Goal: Task Accomplishment & Management: Manage account settings

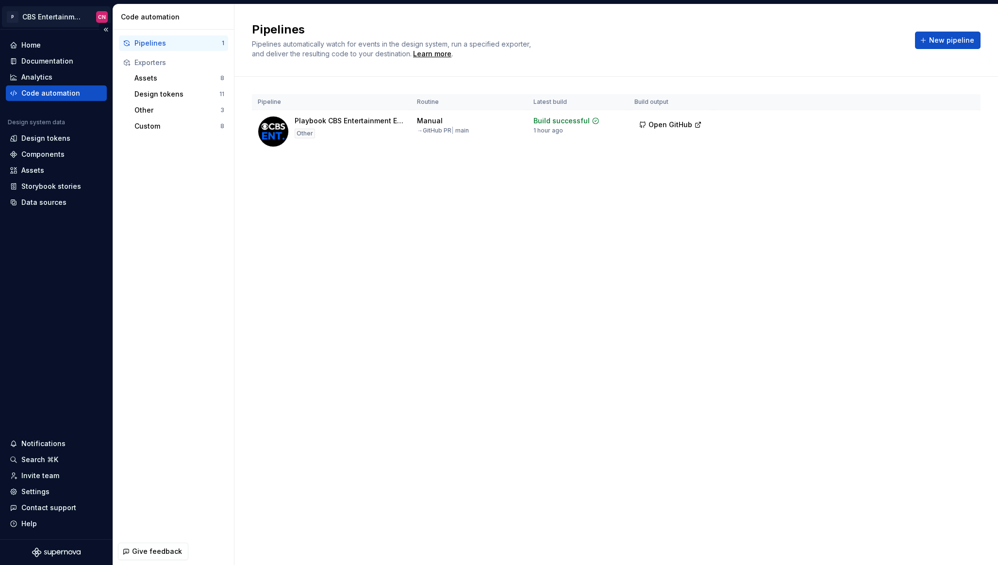
click at [45, 18] on html "P CBS Entertainment: Web CN Home Documentation Analytics Code automation Design…" at bounding box center [499, 282] width 998 height 565
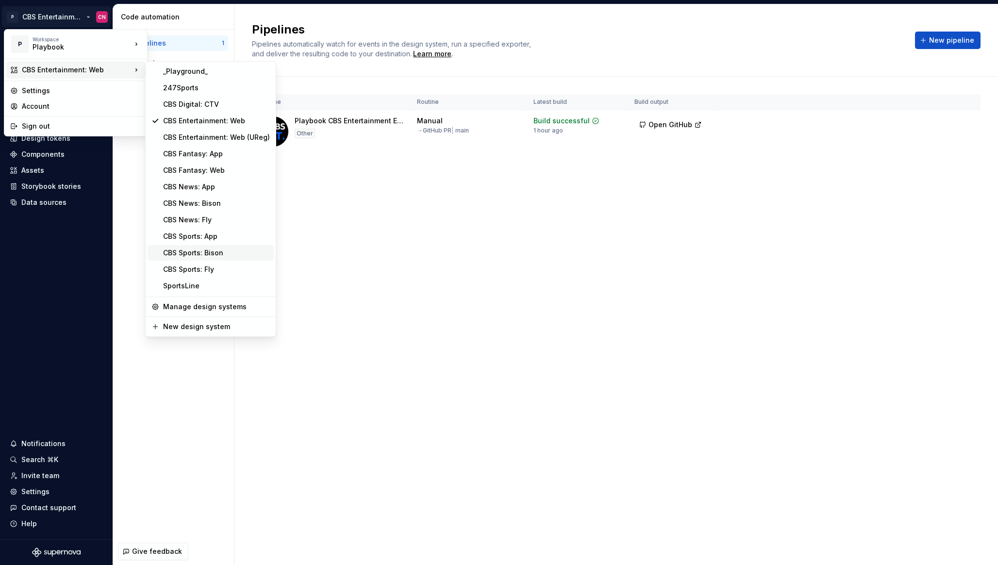
click at [200, 252] on div "CBS Sports: Bison" at bounding box center [216, 253] width 107 height 10
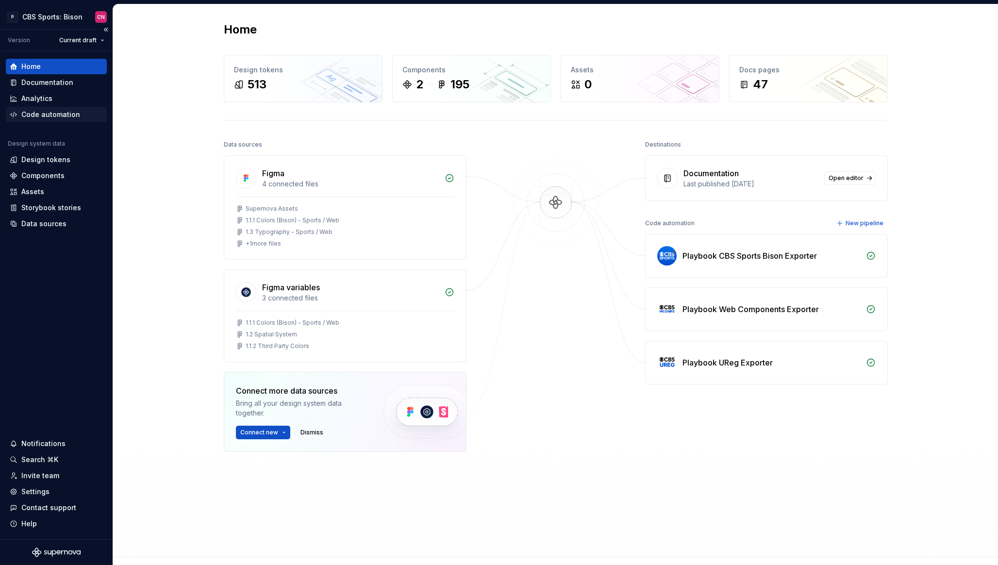
click at [50, 115] on div "Code automation" at bounding box center [50, 115] width 59 height 10
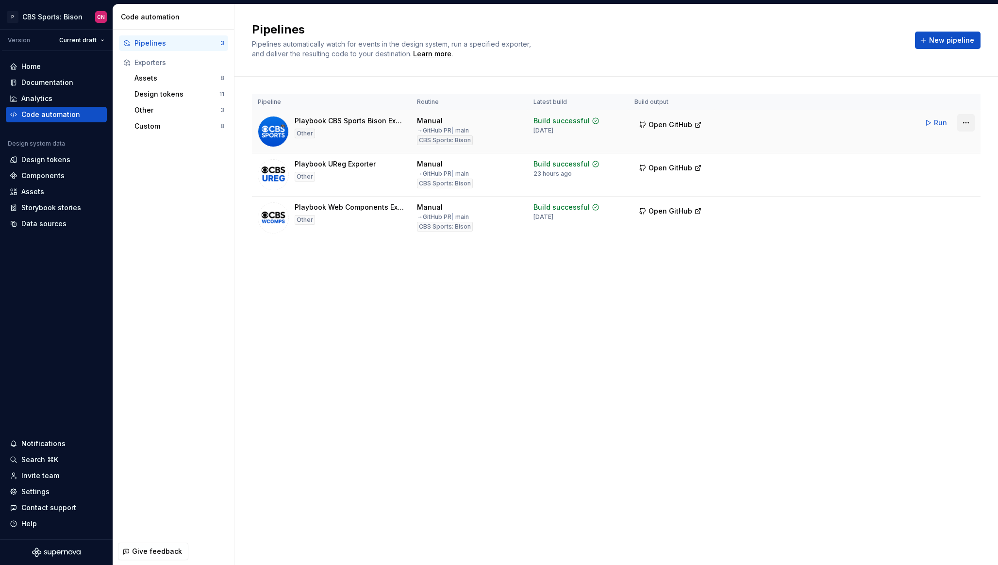
click at [968, 121] on html "P CBS Sports: Bison CN Version Current draft Home Documentation Analytics Code …" at bounding box center [499, 282] width 998 height 565
click at [948, 139] on div "Edit pipeline" at bounding box center [953, 144] width 83 height 10
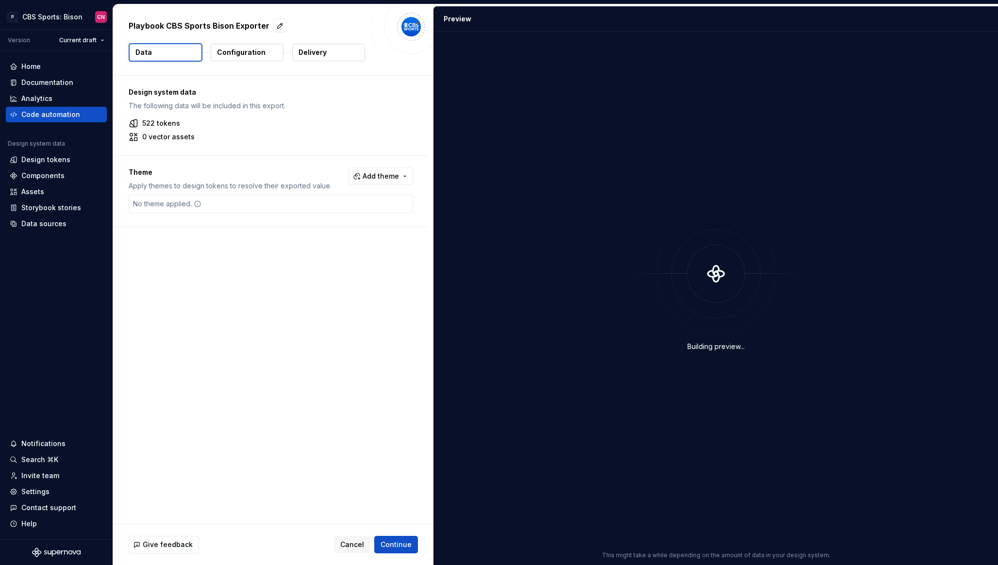
click at [317, 54] on p "Delivery" at bounding box center [313, 53] width 28 height 10
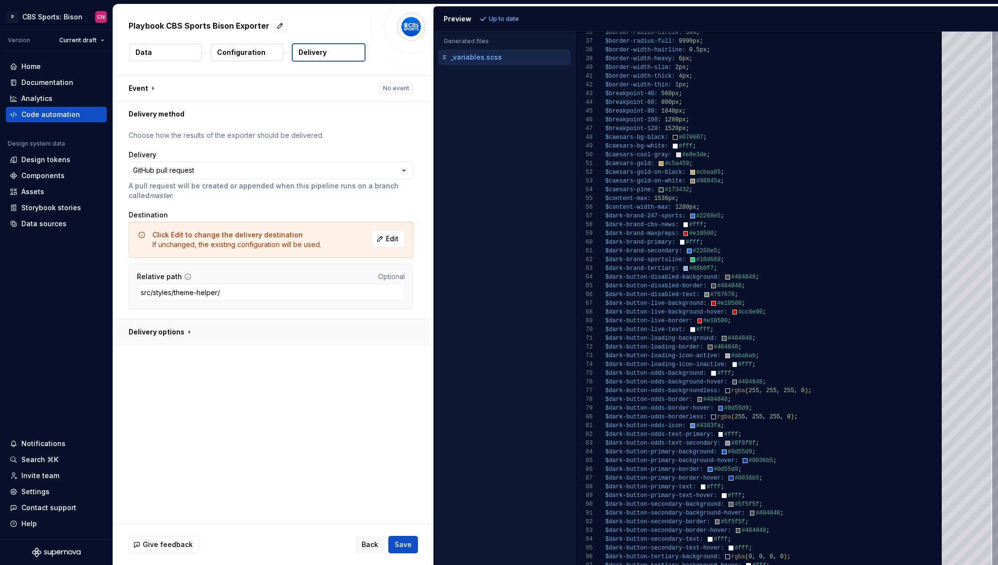
click at [265, 324] on button "button" at bounding box center [271, 332] width 316 height 25
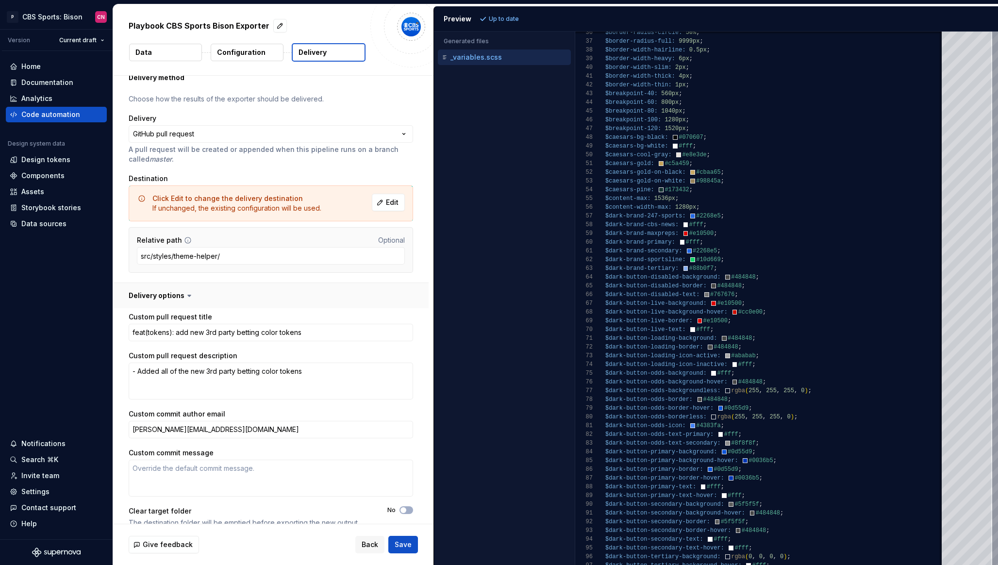
scroll to position [50, 0]
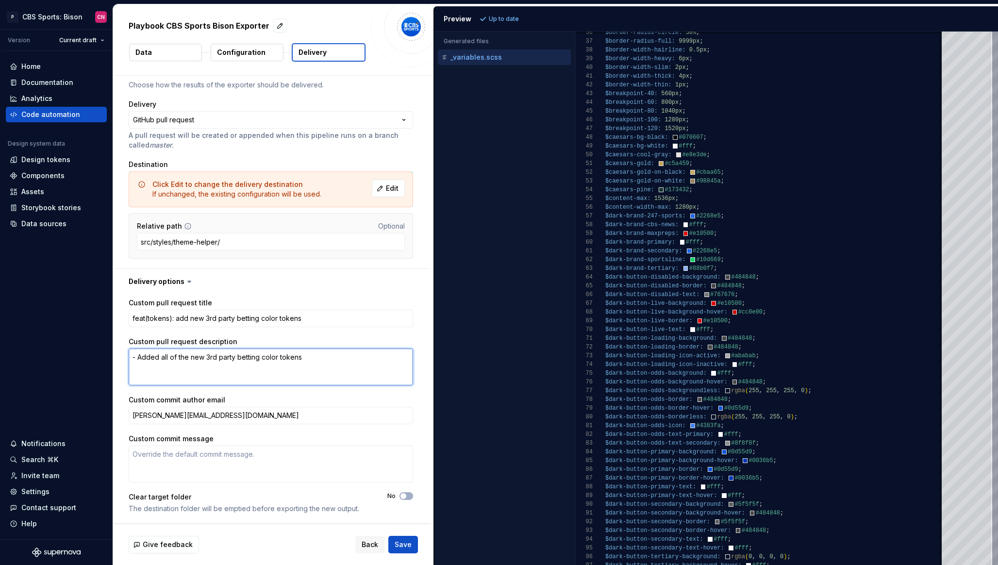
click at [340, 364] on textarea "- Added all of the new 3rd party betting color tokens" at bounding box center [271, 367] width 285 height 37
type textarea "*"
type textarea "- Added all of the new 3rd party betting color tokens"
type textarea "*"
type textarea "- Added all of the new 3rd party betting color tokens -"
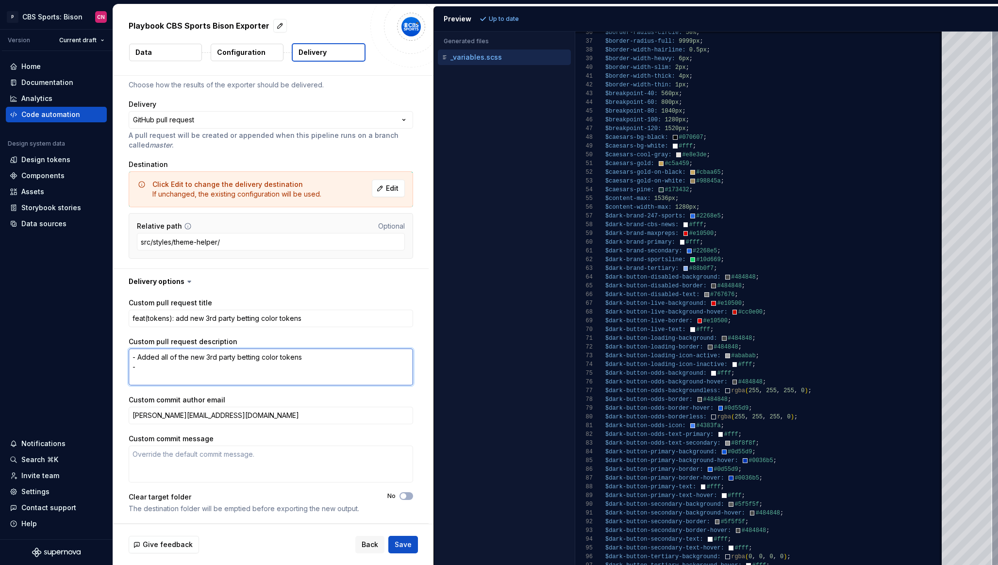
type textarea "*"
type textarea "- Added all of the new 3rd party betting color tokens -"
type textarea "*"
type textarea "- Added all of the new 3rd party betting color tokens - A"
type textarea "*"
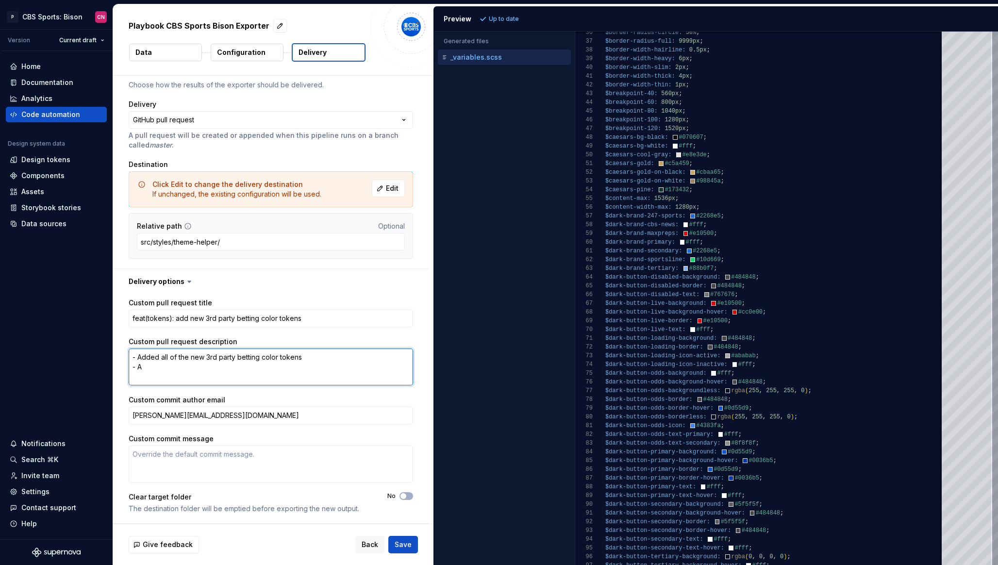
type textarea "- Added all of the new 3rd party betting color tokens - Ad"
type textarea "*"
type textarea "- Added all of the new 3rd party betting color tokens - Add"
type textarea "*"
type textarea "- Added all of the new 3rd party betting color tokens - Adde"
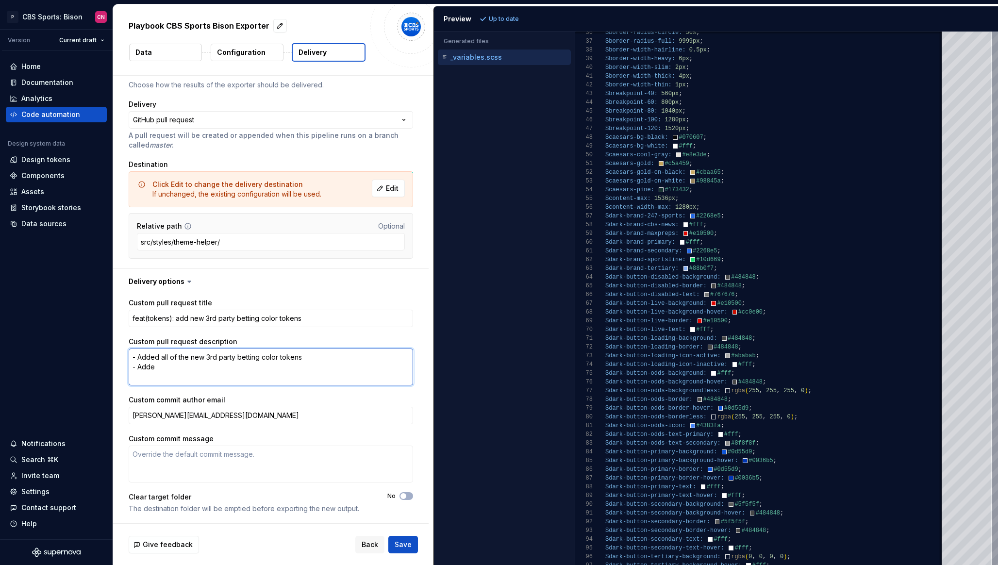
type textarea "*"
type textarea "- Added all of the new 3rd party betting color tokens - Added"
type textarea "*"
type textarea "- Added all of the new 3rd party betting color tokens - Added"
type textarea "*"
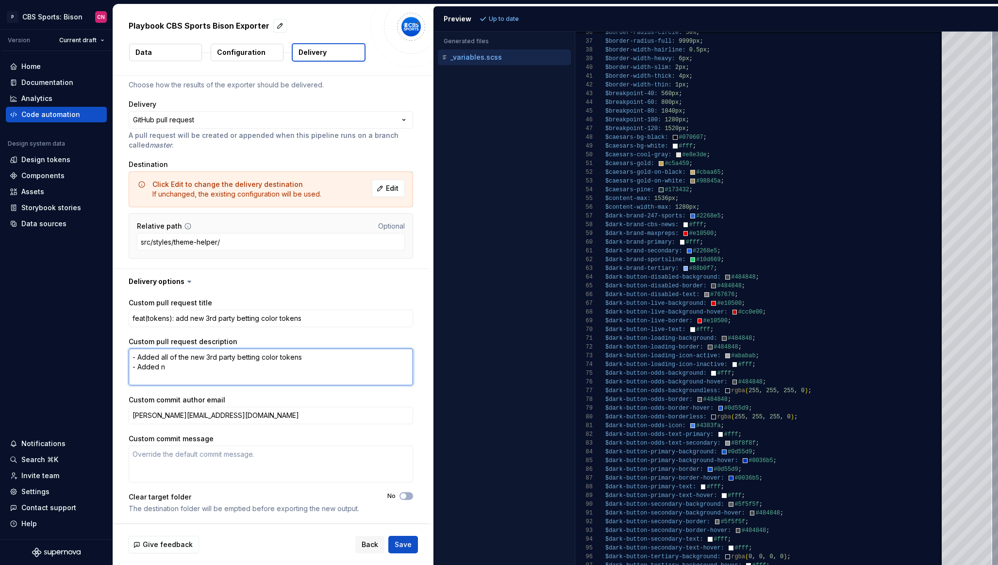
type textarea "- Added all of the new 3rd party betting color tokens - Added ne"
type textarea "*"
type textarea "- Added all of the new 3rd party betting color tokens - Added new"
type textarea "*"
type textarea "- Added all of the new 3rd party betting color tokens - Added new"
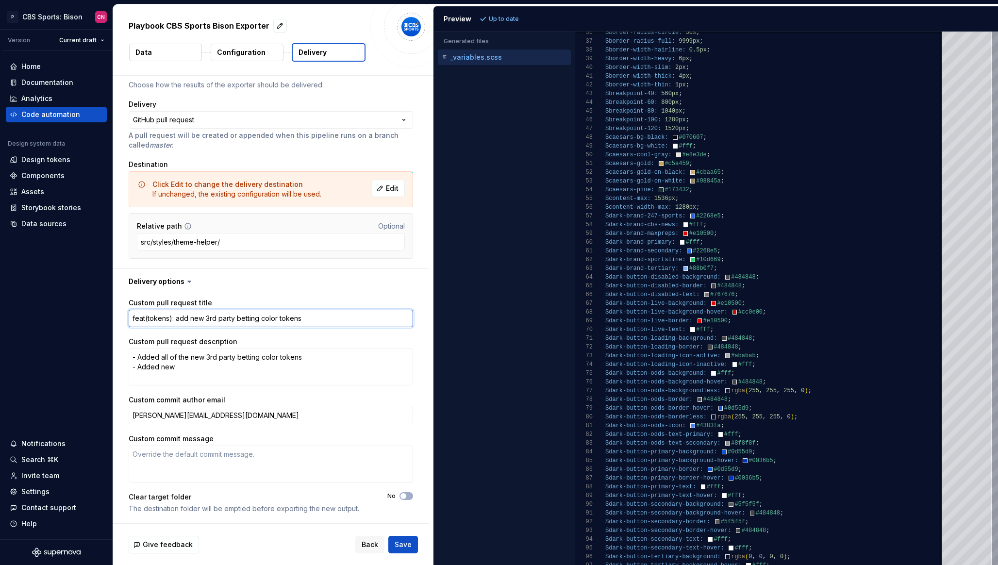
click at [334, 317] on textarea "feat(tokens): add new 3rd party betting color tokens" at bounding box center [271, 318] width 285 height 17
type textarea "*"
type textarea "feat(tokens): add new 3rd party betting color tokens,"
type textarea "*"
type textarea "feat(tokens): add new 3rd party betting color tokens,"
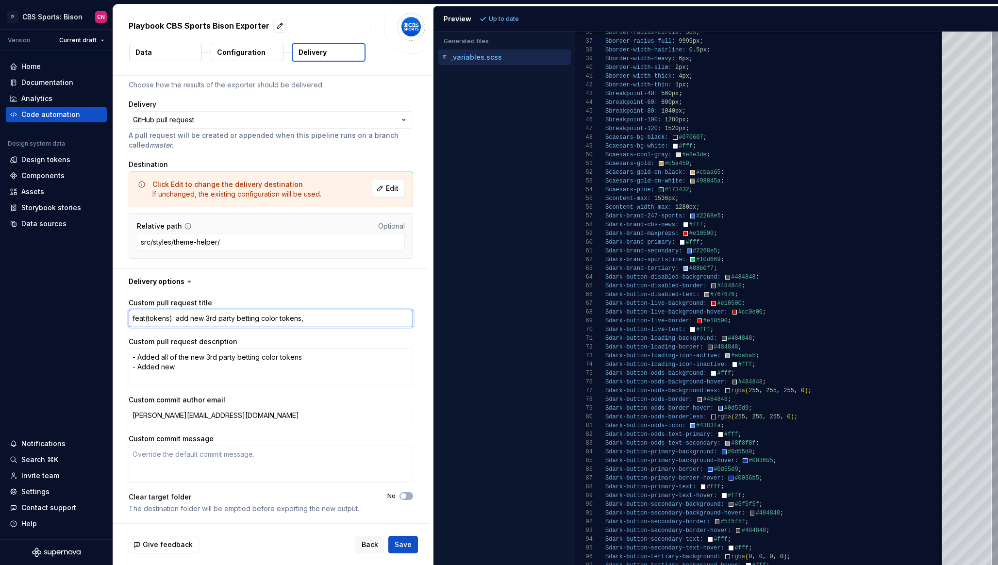
type textarea "*"
type textarea "feat(tokens): add new 3rd party betting color tokens, o"
type textarea "*"
type textarea "feat(tokens): add new 3rd party betting color tokens, od"
type textarea "*"
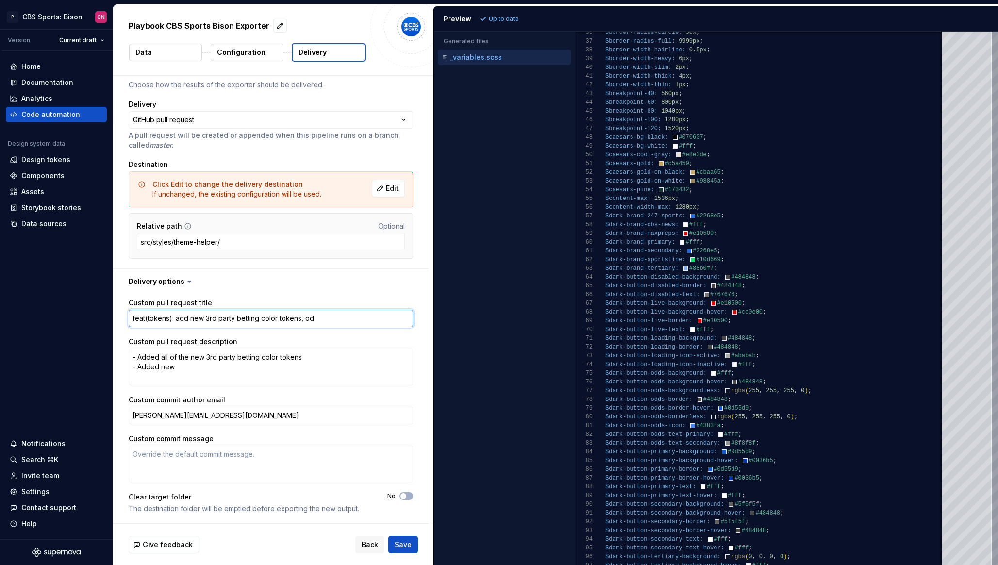
type textarea "feat(tokens): add new 3rd party betting color tokens, odd"
type textarea "*"
type textarea "feat(tokens): add new 3rd party betting color tokens, odds"
type textarea "*"
type textarea "feat(tokens): add new 3rd party betting color tokens, odds b"
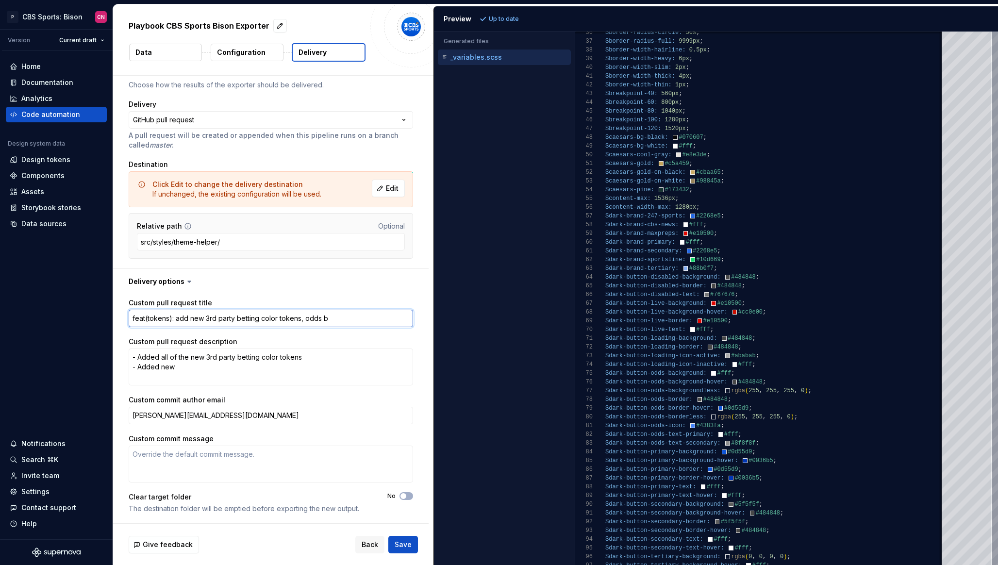
type textarea "*"
type textarea "feat(tokens): add new 3rd party betting color tokens, odds bu"
type textarea "*"
type textarea "feat(tokens): add new 3rd party betting color tokens, odds but"
type textarea "*"
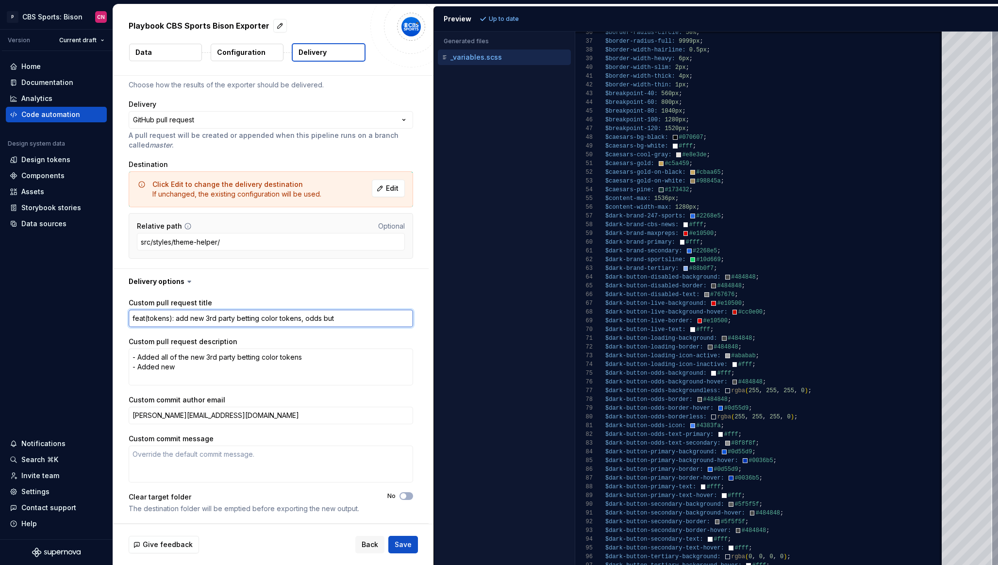
type textarea "feat(tokens): add new 3rd party betting color tokens, odds butt"
type textarea "*"
type textarea "feat(tokens): add new 3rd party betting color tokens, odds butto"
type textarea "*"
type textarea "feat(tokens): add new 3rd party betting color tokens, odds button"
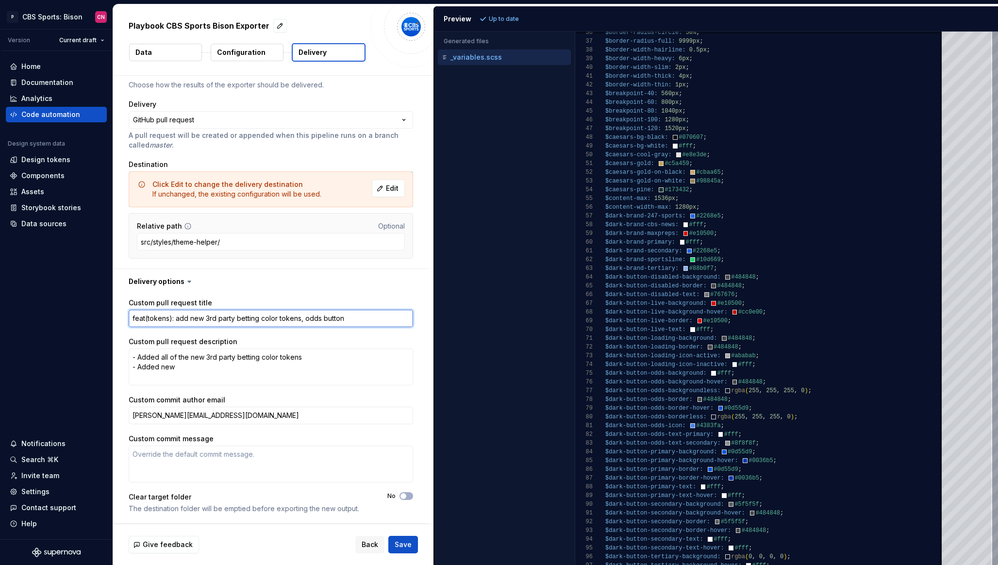
type textarea "*"
type textarea "feat(tokens): add new 3rd party betting color tokens, odds button"
type textarea "*"
type textarea "feat(tokens): add new 3rd party betting color tokens, odds button c"
type textarea "*"
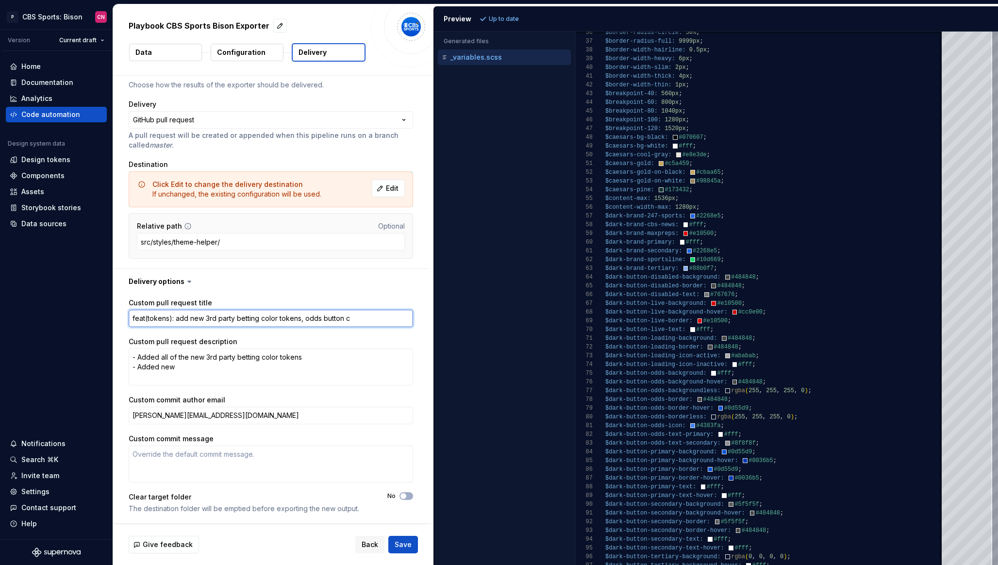
type textarea "feat(tokens): add new 3rd party betting color tokens, odds button co"
type textarea "*"
type textarea "feat(tokens): add new 3rd party betting color tokens, odds button col"
type textarea "*"
type textarea "feat(tokens): add new 3rd party betting color tokens, odds button colo"
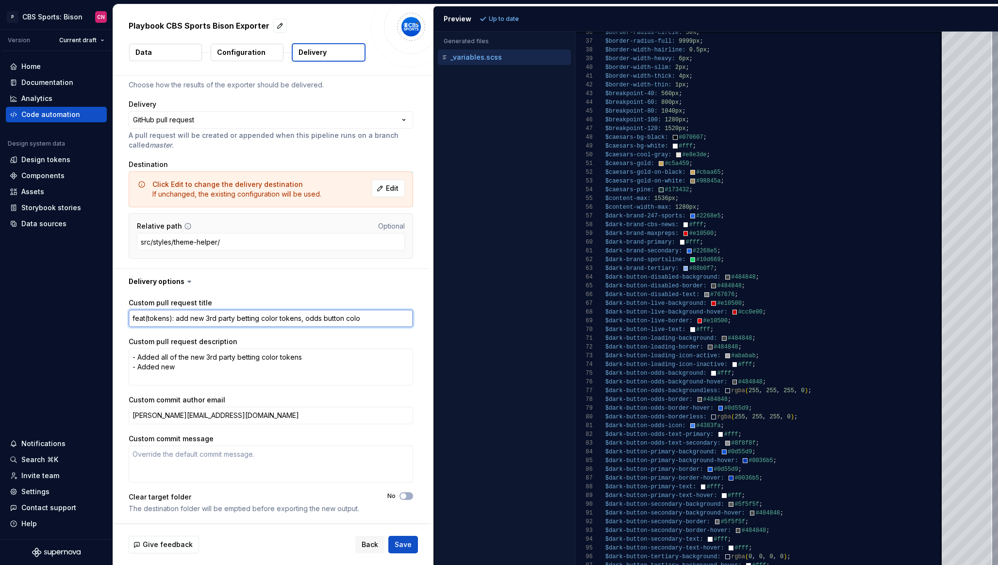
type textarea "*"
type textarea "feat(tokens): add new 3rd party betting color tokens, odds button color"
type textarea "*"
type textarea "feat(tokens): add new 3rd party betting color tokens, odds button color t"
type textarea "*"
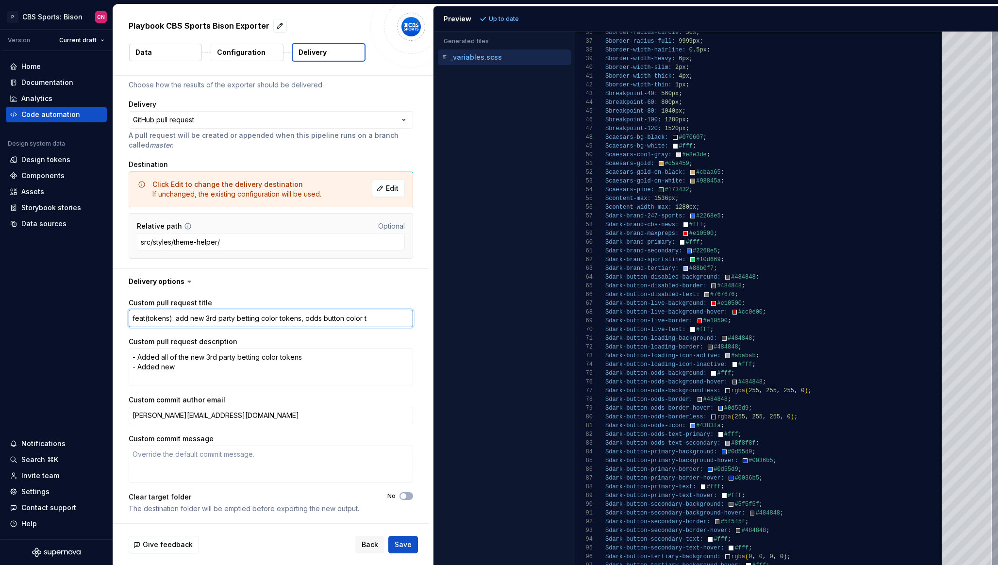
type textarea "feat(tokens): add new 3rd party betting color tokens, odds button color to"
type textarea "*"
type textarea "feat(tokens): add new 3rd party betting color tokens, odds button color tok"
type textarea "*"
type textarea "feat(tokens): add new 3rd party betting color tokens, odds button color toke"
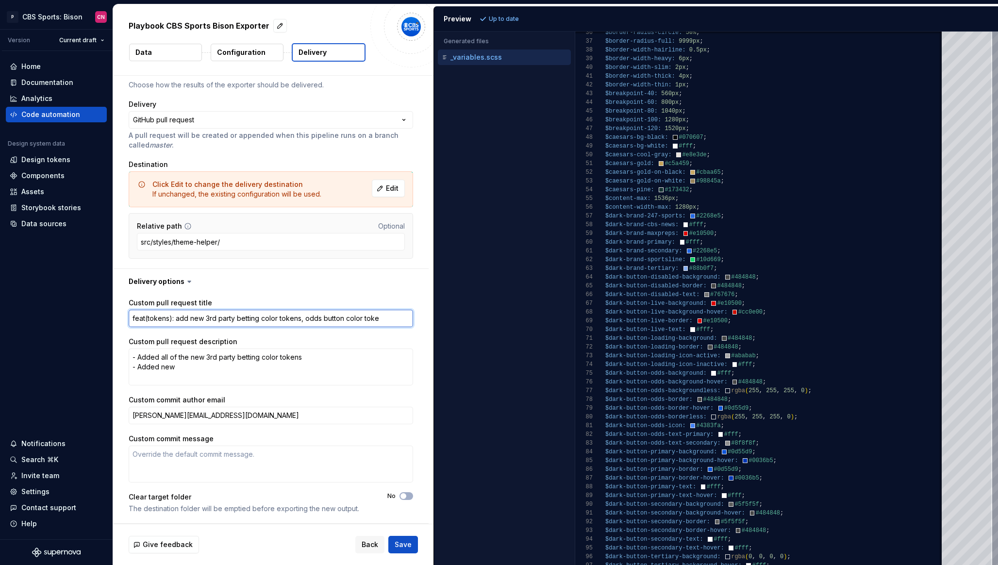
type textarea "*"
type textarea "feat(tokens): add new 3rd party betting color tokens, odds button color token"
type textarea "*"
type textarea "feat(tokens): add new 3rd party betting color tokens, odds button color tokens"
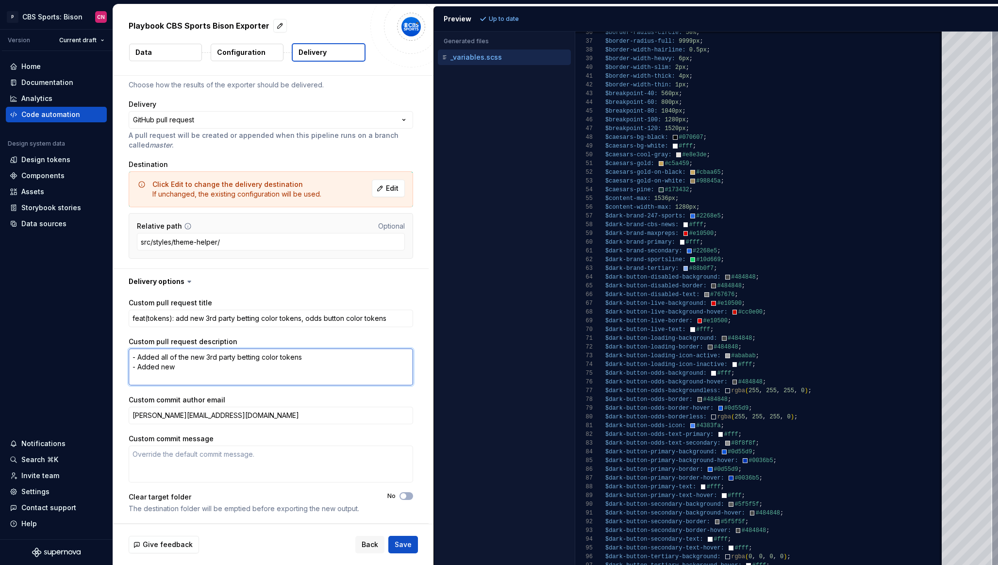
click at [232, 374] on textarea "- Added all of the new 3rd party betting color tokens - Added new" at bounding box center [271, 367] width 285 height 37
type textarea "*"
type textarea "- Added all of the new 3rd party betting color tokens - Added new od"
type textarea "*"
type textarea "- Added all of the new 3rd party betting color tokens - Added new odd"
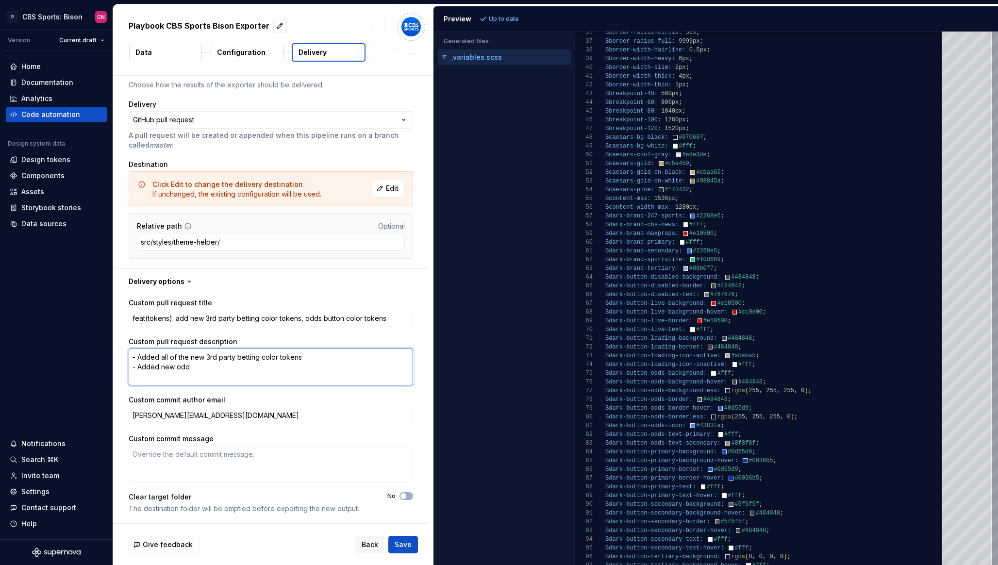
type textarea "*"
type textarea "- Added all of the new 3rd party betting color tokens - Added new od"
type textarea "*"
type textarea "- Added all of the new 3rd party betting color tokens - Added new o"
type textarea "*"
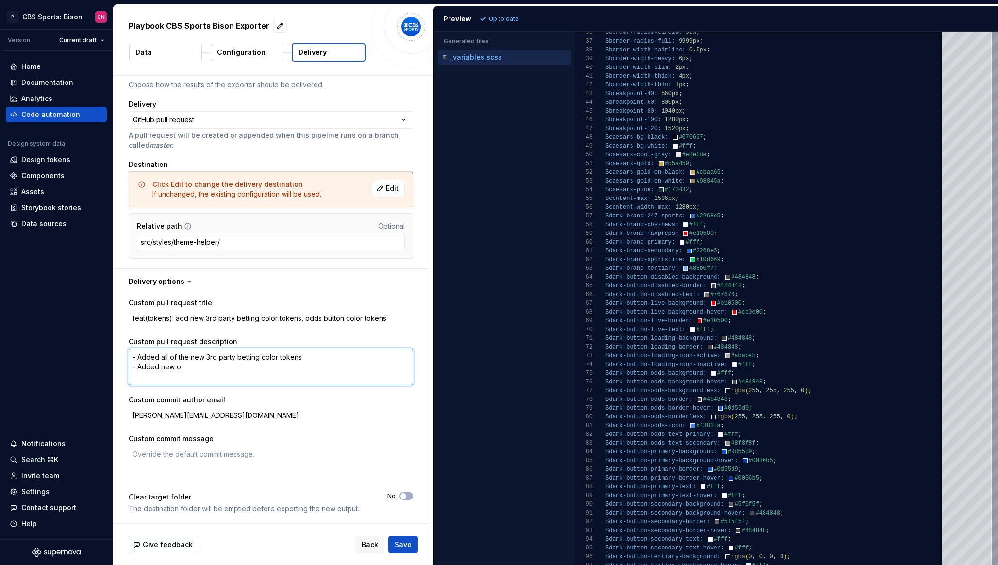
type textarea "- Added all of the new 3rd party betting color tokens - Added new"
type textarea "*"
type textarea "- Added all of the new 3rd party betting color tokens - Added new"
type textarea "*"
type textarea "- Added all of the new 3rd party betting color tokens - Added ne"
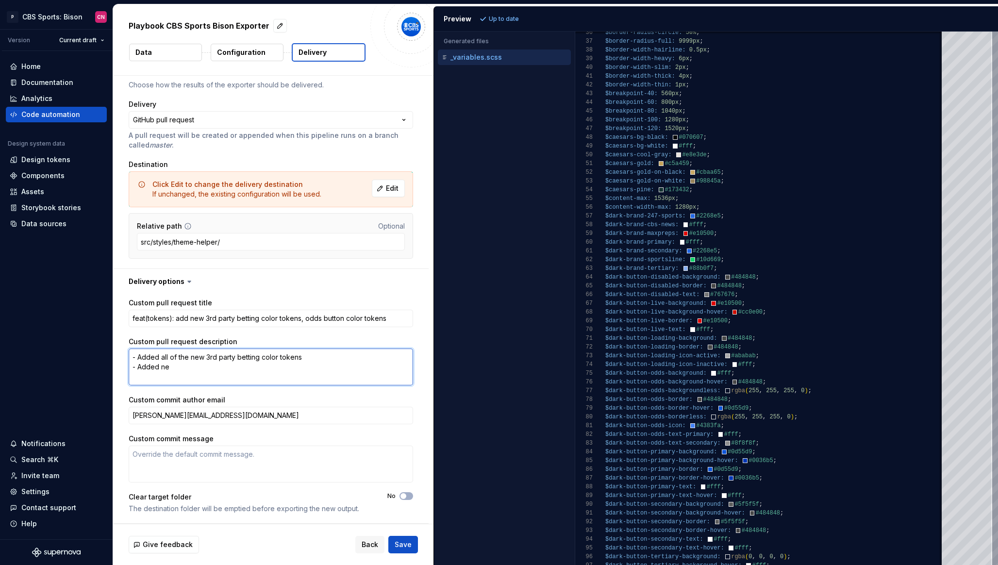
type textarea "*"
type textarea "- Added all of the new 3rd party betting color tokens - Added n"
type textarea "*"
type textarea "- Added all of the new 3rd party betting color tokens - Added"
type textarea "*"
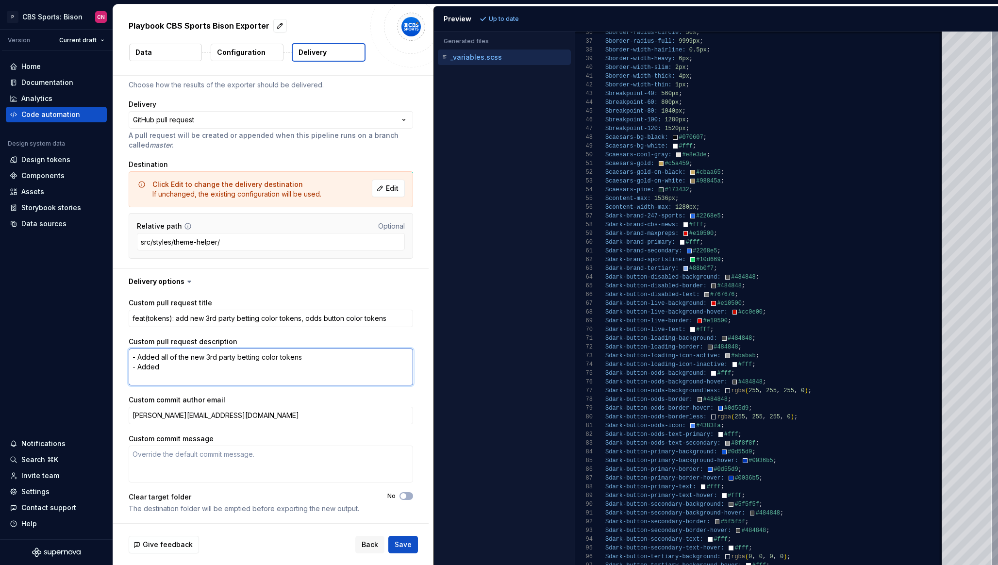
type textarea "- Added all of the new 3rd party betting color tokens - Added t"
type textarea "*"
type textarea "- Added all of the new 3rd party betting color tokens - Added th"
type textarea "*"
type textarea "- Added all of the new 3rd party betting color tokens - Added the"
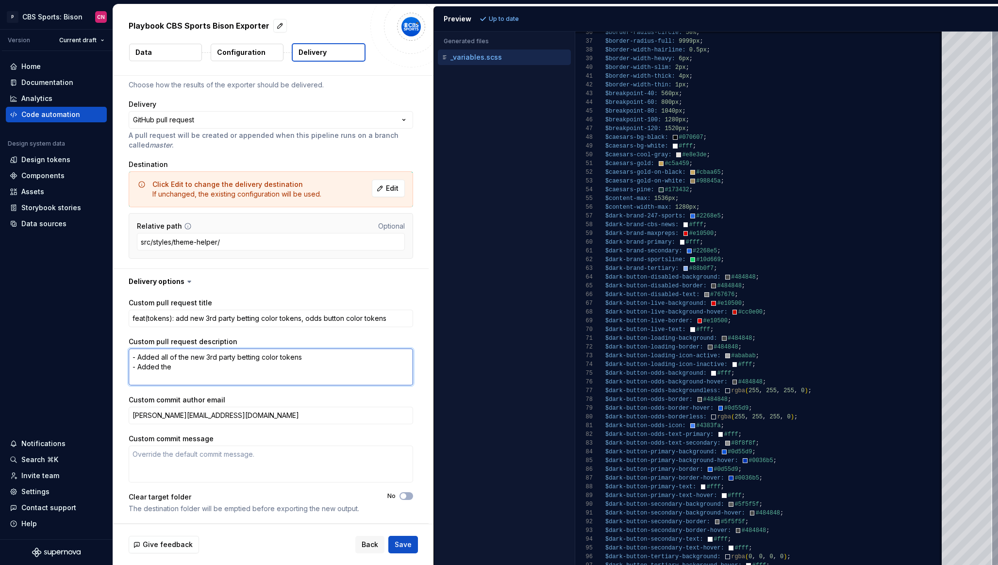
type textarea "*"
type textarea "- Added all of the new 3rd party betting color tokens - Added the"
type textarea "*"
type textarea "- Added all of the new 3rd party betting color tokens - Added the n"
type textarea "*"
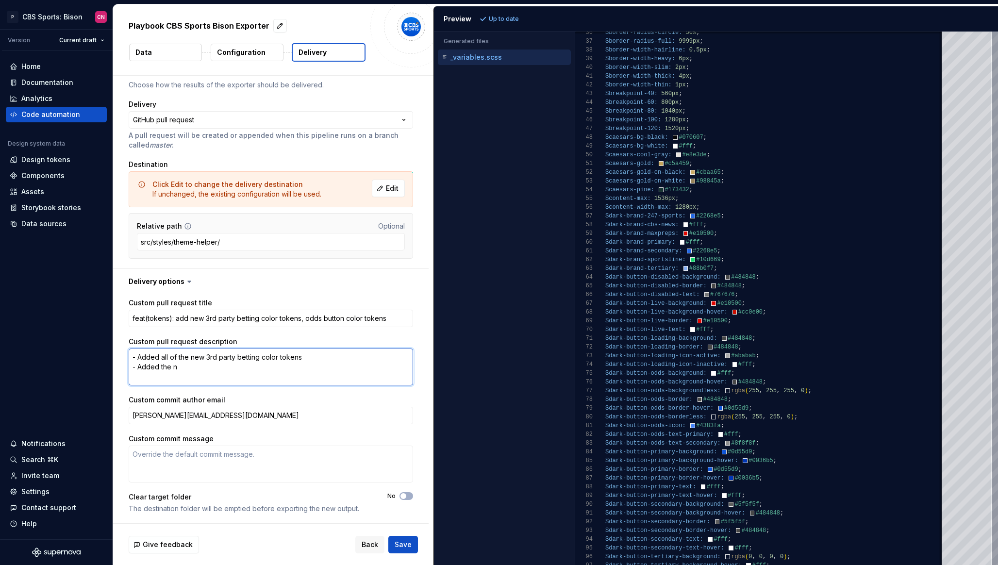
type textarea "- Added all of the new 3rd party betting color tokens - Added the ne"
type textarea "*"
type textarea "- Added all of the new 3rd party betting color tokens - Added the new"
type textarea "*"
type textarea "- Added all of the new 3rd party betting color tokens - Added the new"
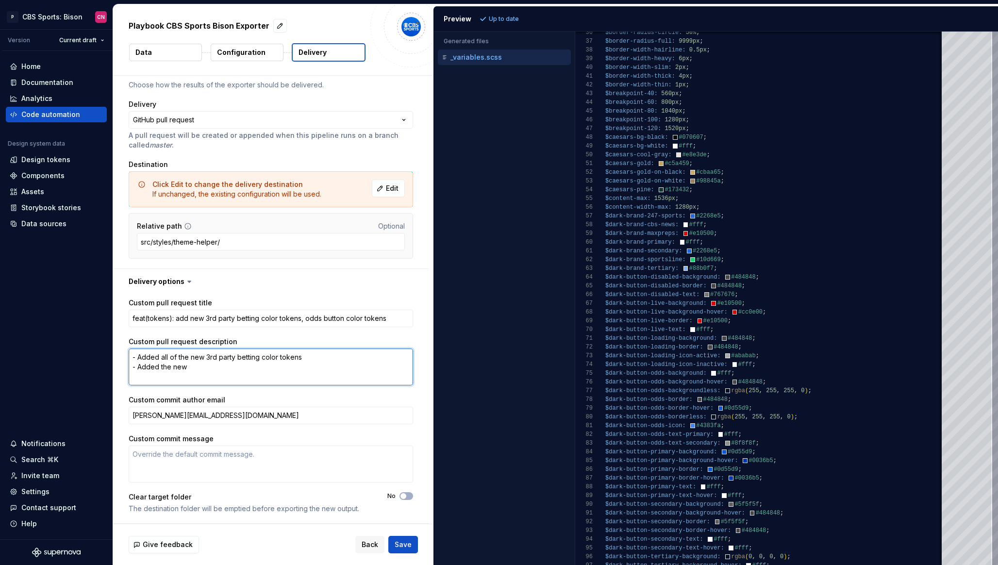
type textarea "*"
type textarea "- Added all of the new 3rd party betting color tokens - Added the new o"
type textarea "*"
type textarea "- Added all of the new 3rd party betting color tokens - Added the new od"
type textarea "*"
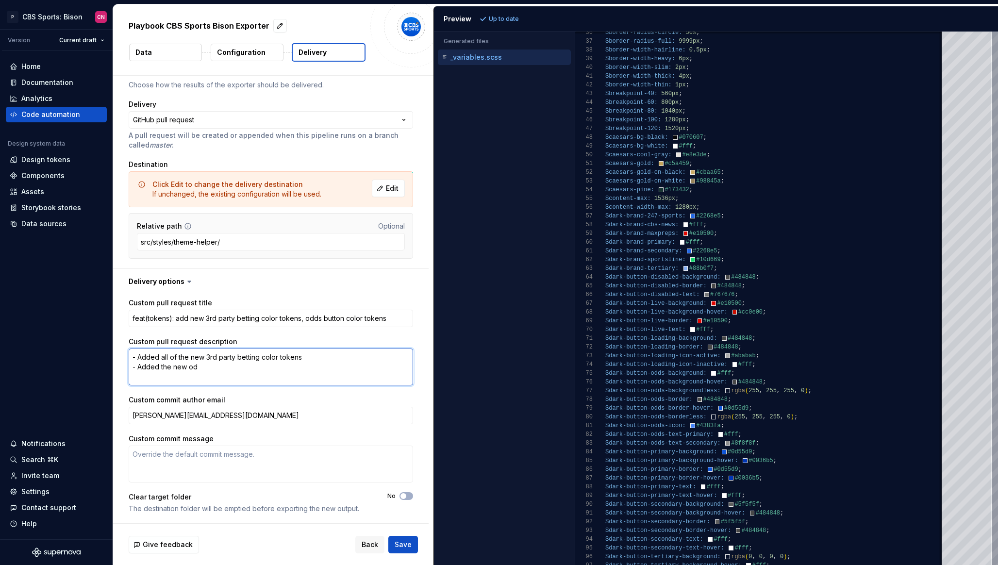
type textarea "- Added all of the new 3rd party betting color tokens - Added the new odd"
type textarea "*"
type textarea "- Added all of the new 3rd party betting color tokens - Added the new odds"
type textarea "*"
type textarea "- Added all of the new 3rd party betting color tokens - Added the new odds"
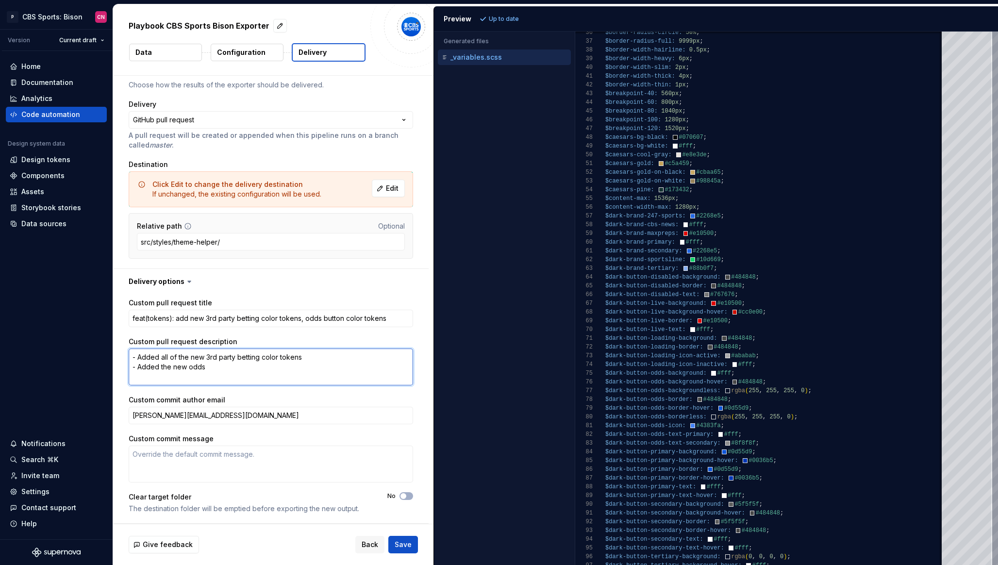
type textarea "*"
type textarea "- Added all of the new 3rd party betting color tokens - Added the new odds bu"
type textarea "*"
type textarea "- Added all of the new 3rd party betting color tokens - Added the new odds but"
type textarea "*"
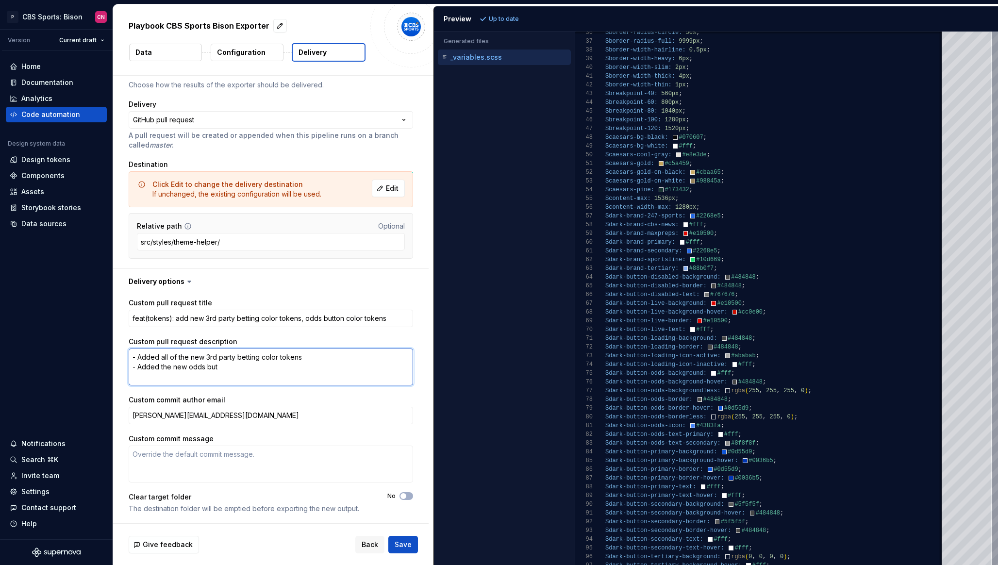
type textarea "- Added all of the new 3rd party betting color tokens - Added the new odds butt"
type textarea "*"
type textarea "- Added all of the new 3rd party betting color tokens - Added the new odds butto"
type textarea "*"
type textarea "- Added all of the new 3rd party betting color tokens - Added the new odds butt…"
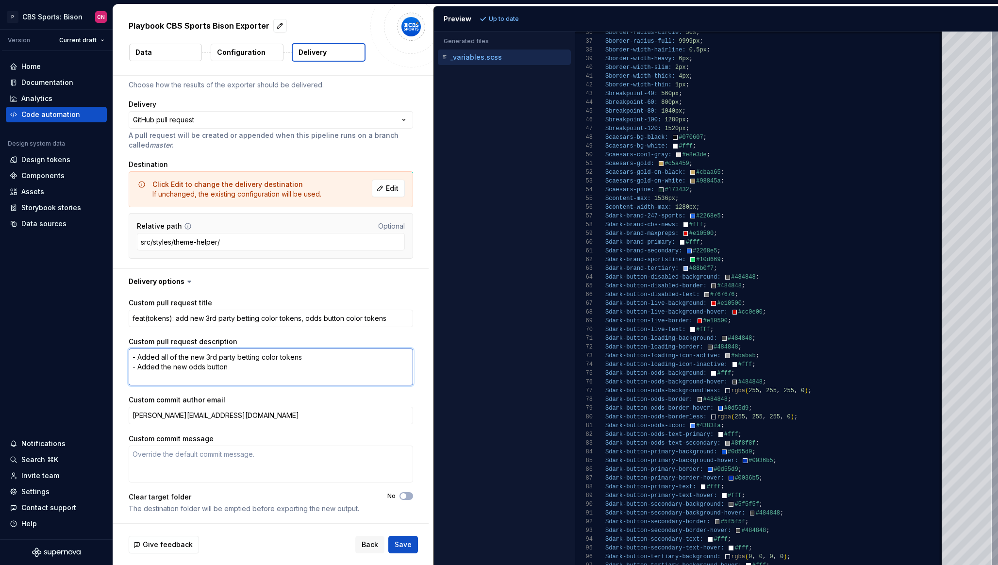
type textarea "*"
type textarea "- Added all of the new 3rd party betting color tokens - Added the new odds butt…"
type textarea "*"
type textarea "- Added all of the new 3rd party betting color tokens - Added the new odds butt…"
type textarea "*"
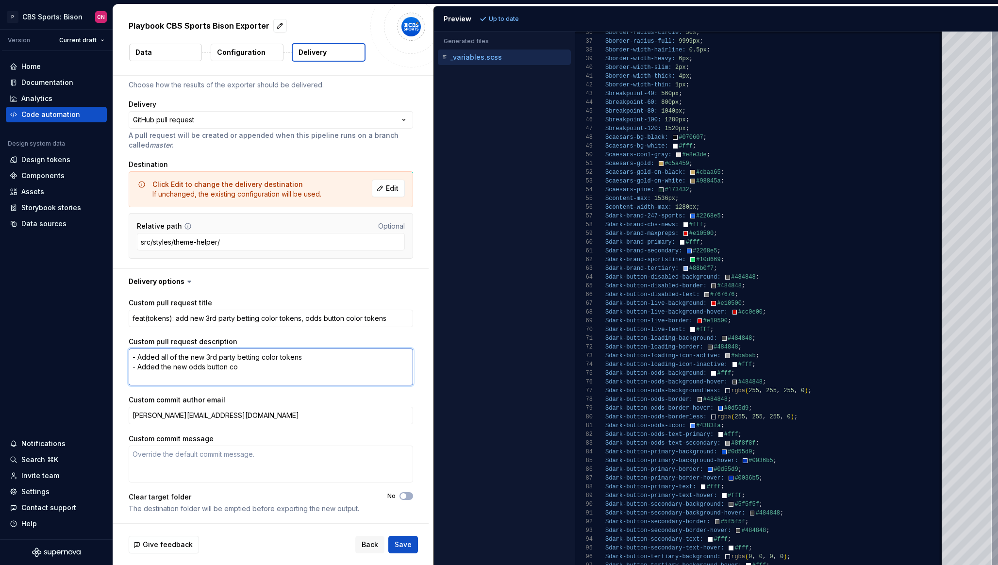
type textarea "- Added all of the new 3rd party betting color tokens - Added the new odds butt…"
type textarea "*"
type textarea "- Added all of the new 3rd party betting color tokens - Added the new odds butt…"
type textarea "*"
type textarea "- Added all of the new 3rd party betting color tokens - Added the new odds butt…"
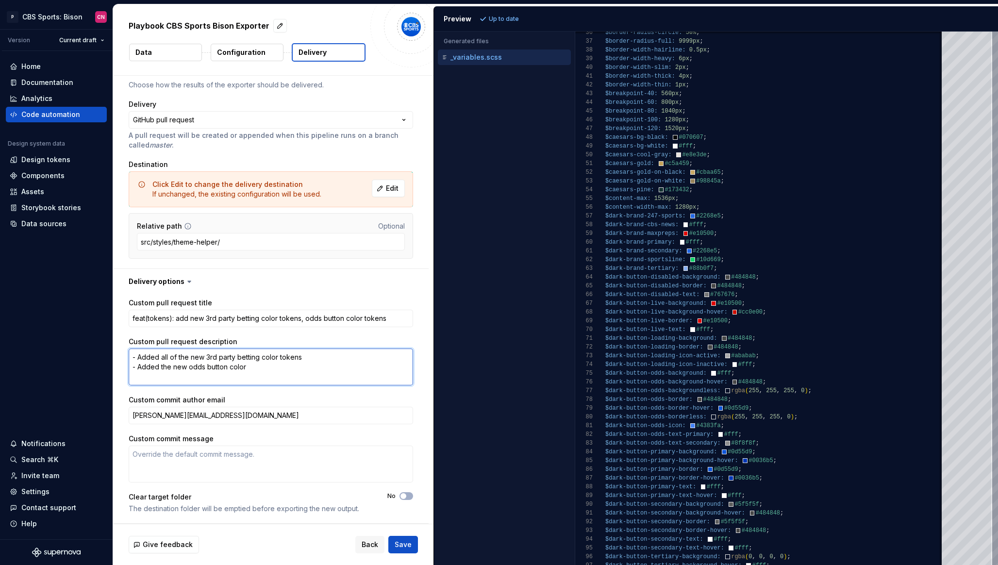
type textarea "*"
type textarea "- Added all of the new 3rd party betting color tokens - Added the new odds butt…"
type textarea "*"
type textarea "- Added all of the new 3rd party betting color tokens - Added the new odds butt…"
type textarea "*"
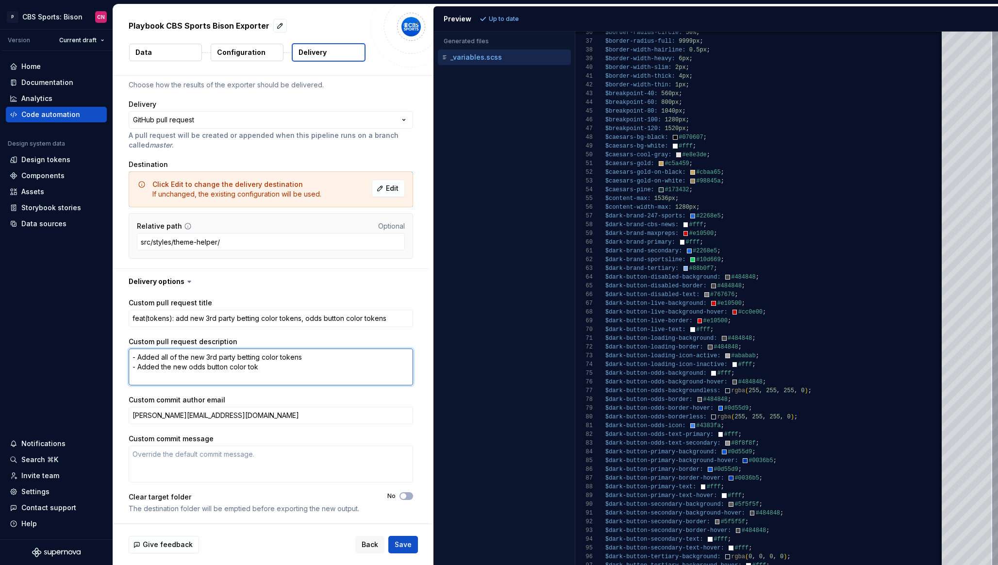
type textarea "- Added all of the new 3rd party betting color tokens - Added the new odds butt…"
type textarea "*"
type textarea "- Added all of the new 3rd party betting color tokens - Added the new odds butt…"
type textarea "*"
click at [252, 371] on textarea "- Added all of the new 3rd party betting color tokens - Added the new odds butt…" at bounding box center [271, 367] width 285 height 37
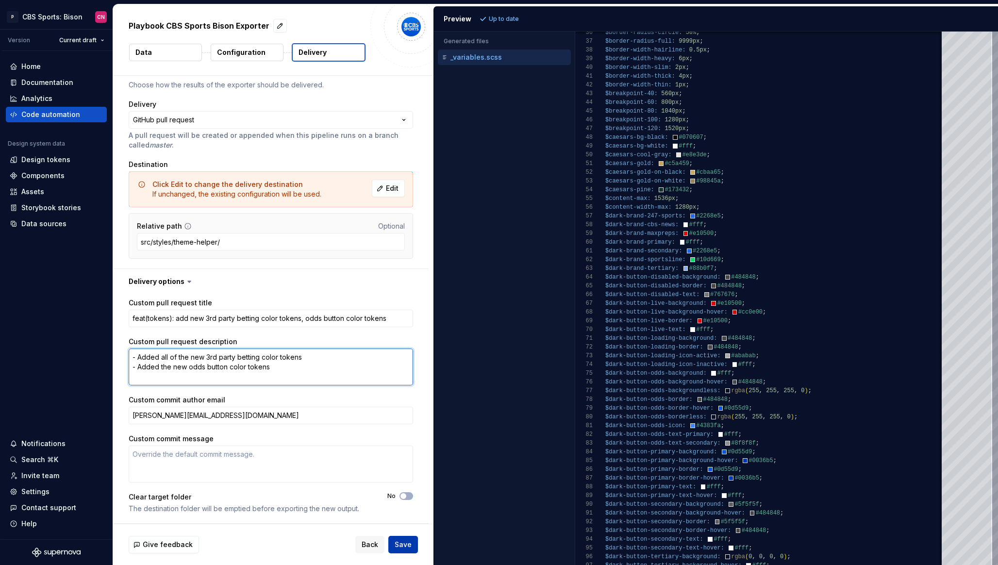
type textarea "- Added all of the new 3rd party betting color tokens - Added the new odds butt…"
click at [405, 543] on span "Save" at bounding box center [403, 545] width 17 height 10
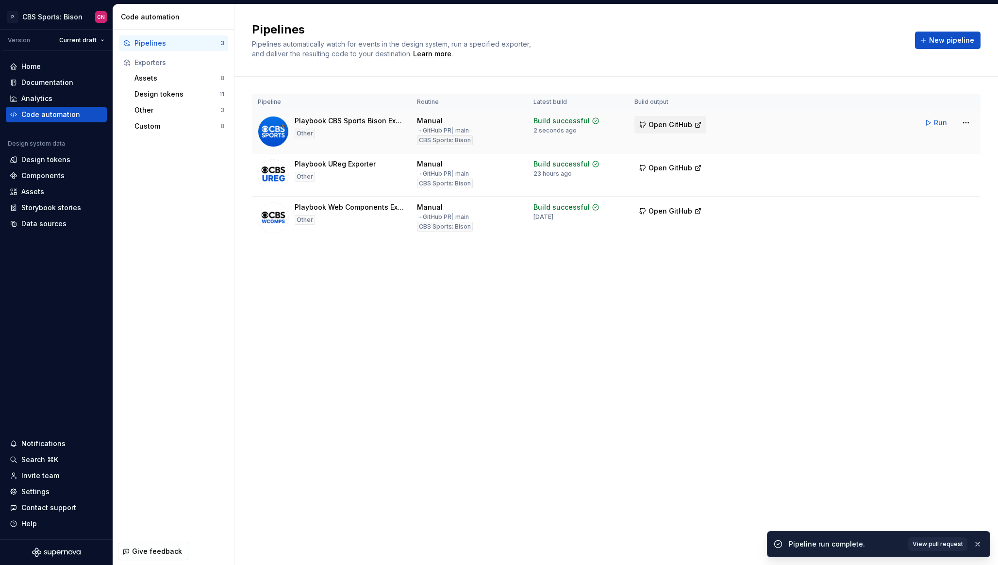
click at [661, 123] on span "Open GitHub" at bounding box center [671, 125] width 44 height 10
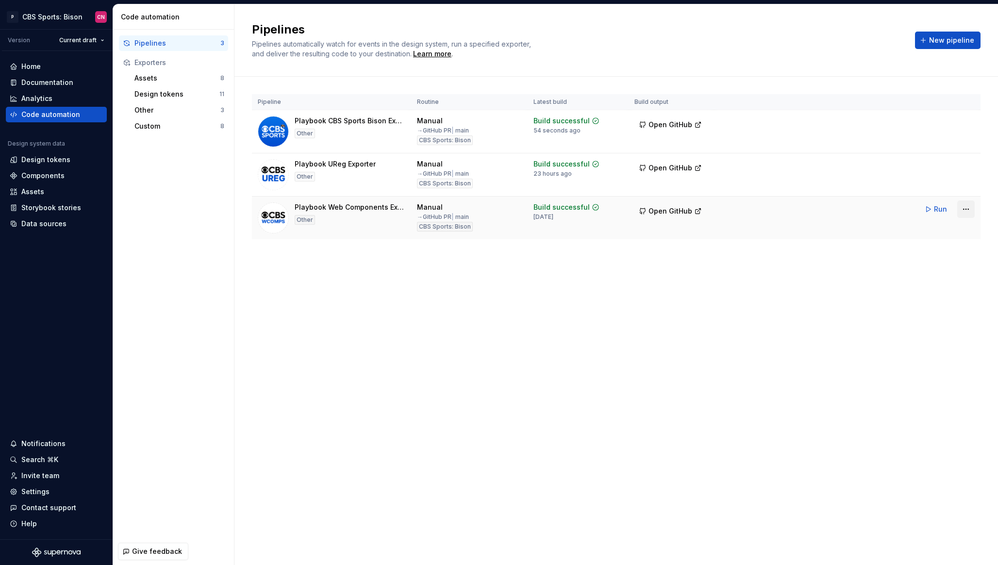
click at [959, 214] on html "P CBS Sports: Bison CN Version Current draft Home Documentation Analytics Code …" at bounding box center [499, 282] width 998 height 565
click at [946, 232] on div "Edit pipeline" at bounding box center [953, 230] width 83 height 10
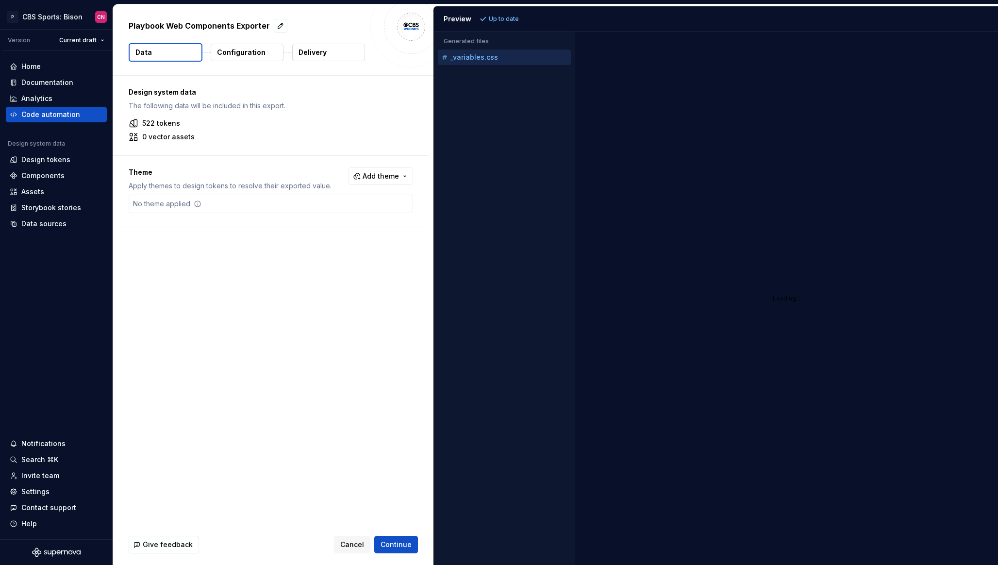
click at [341, 58] on button "Delivery" at bounding box center [328, 52] width 73 height 17
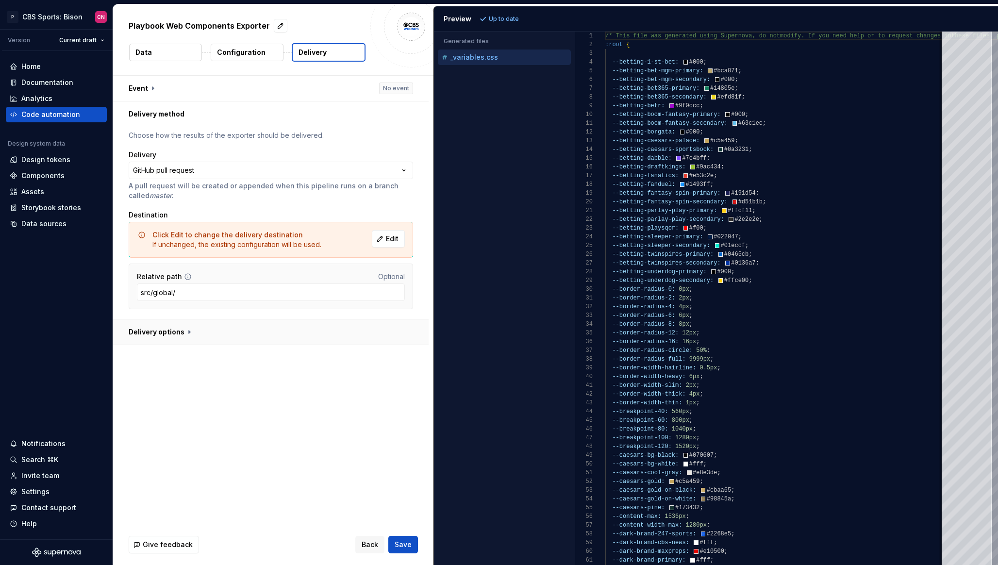
click at [228, 327] on button "button" at bounding box center [271, 332] width 316 height 25
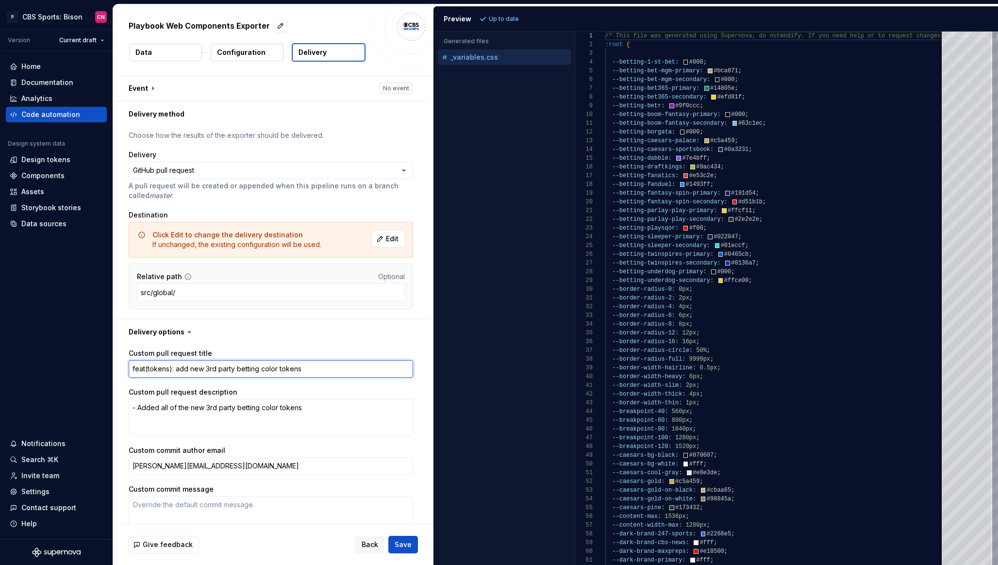
click at [312, 372] on textarea "feat(tokens): add new 3rd party betting color tokens" at bounding box center [271, 368] width 285 height 17
type textarea "*"
type textarea "feat(tokens): add new 3rd party betting color tokens,"
type textarea "*"
type textarea "feat(tokens): add new 3rd party betting color tokens,"
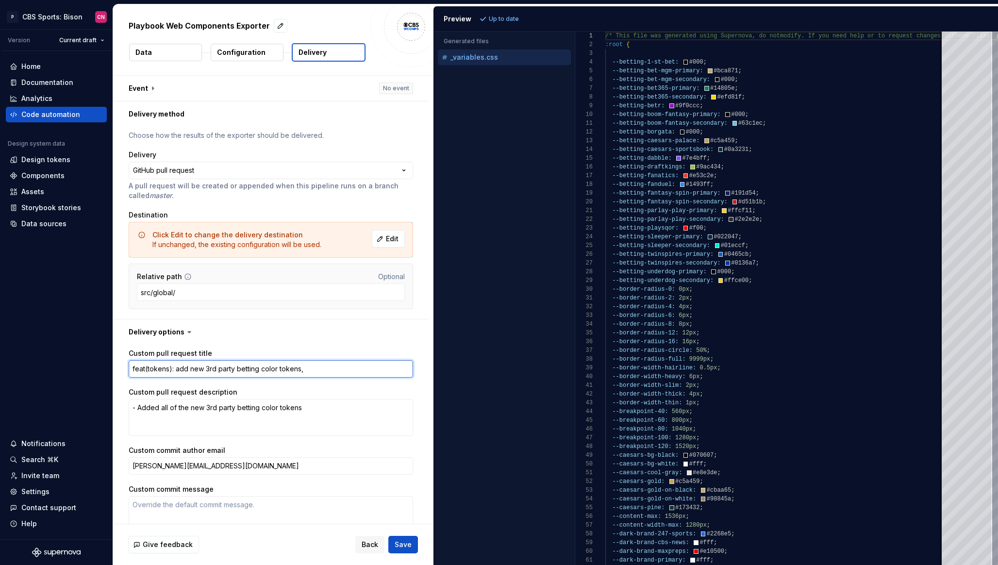
type textarea "*"
type textarea "feat(tokens): add new 3rd party betting color tokens, od"
type textarea "*"
type textarea "feat(tokens): add new 3rd party betting color tokens, odd"
type textarea "*"
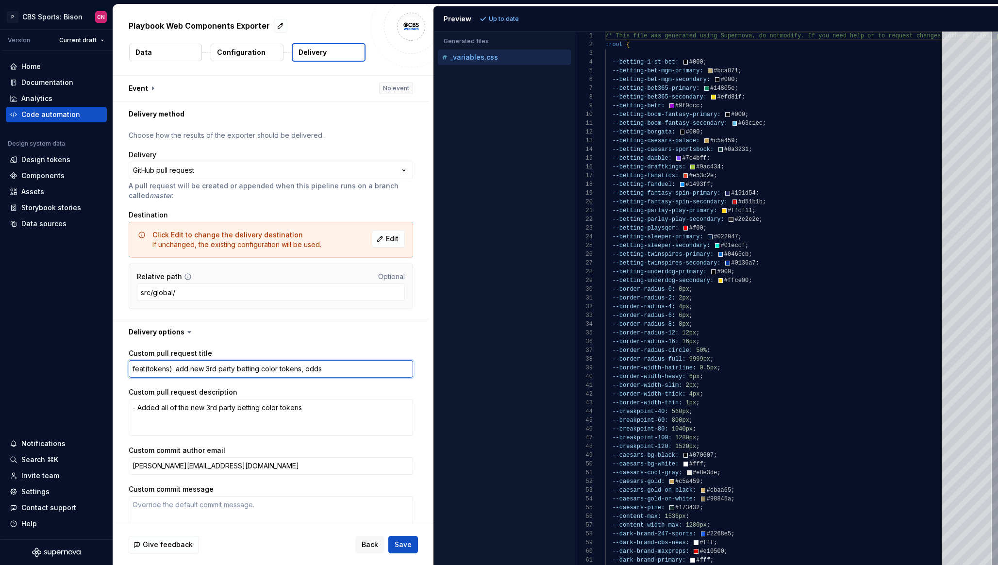
type textarea "feat(tokens): add new 3rd party betting color tokens, odds"
type textarea "*"
type textarea "feat(tokens): add new 3rd party betting color tokens, odds b"
type textarea "*"
type textarea "feat(tokens): add new 3rd party betting color tokens, odds bu"
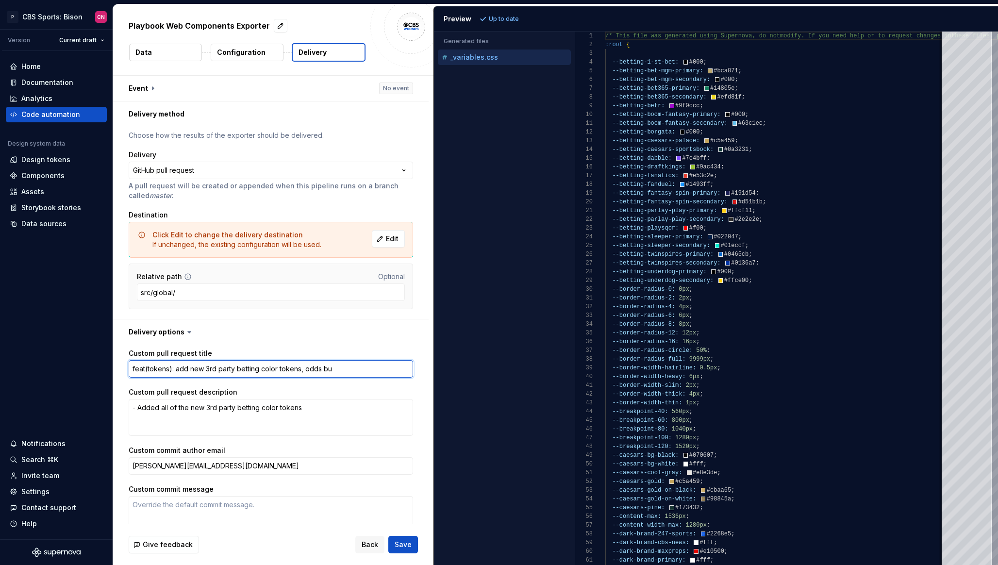
type textarea "*"
type textarea "feat(tokens): add new 3rd party betting color tokens, odds but"
type textarea "*"
type textarea "feat(tokens): add new 3rd party betting color tokens, odds butt"
type textarea "*"
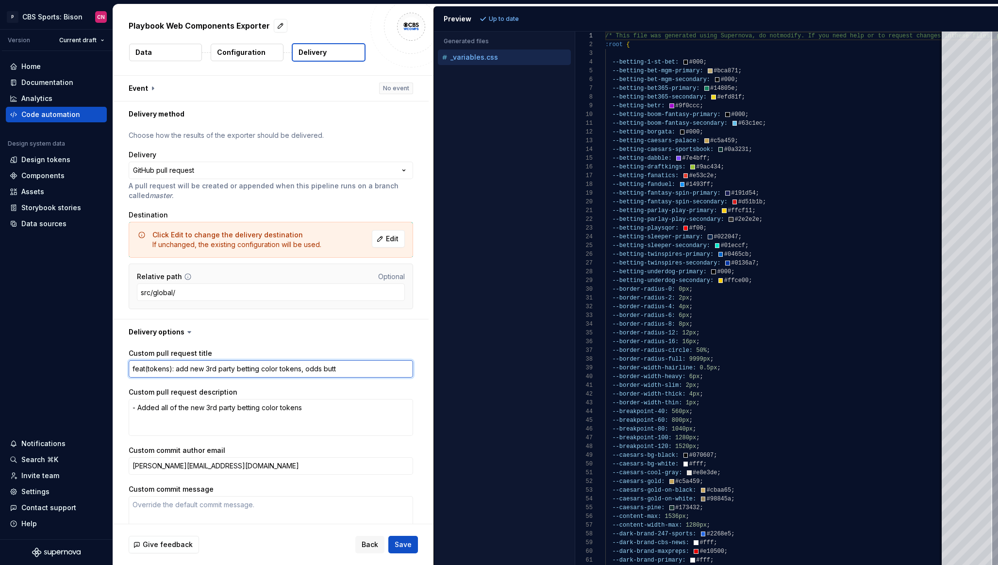
type textarea "feat(tokens): add new 3rd party betting color tokens, odds butto"
type textarea "*"
type textarea "feat(tokens): add new 3rd party betting color tokens, odds button"
type textarea "*"
type textarea "feat(tokens): add new 3rd party betting color tokens, odds button"
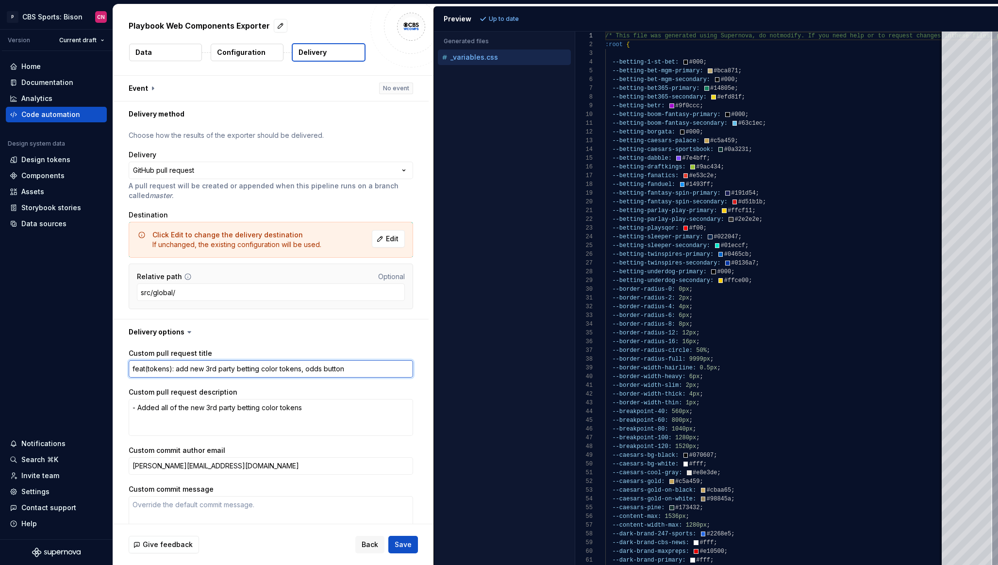
type textarea "*"
type textarea "feat(tokens): add new 3rd party betting color tokens, odds button co"
type textarea "*"
type textarea "feat(tokens): add new 3rd party betting color tokens, odds button col"
type textarea "*"
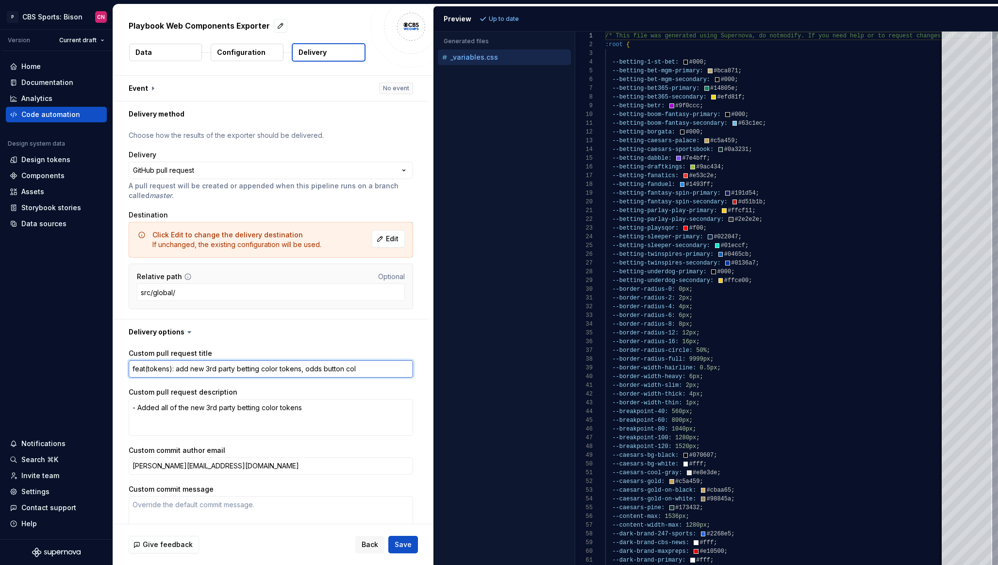
type textarea "feat(tokens): add new 3rd party betting color tokens, odds button colo"
type textarea "*"
type textarea "feat(tokens): add new 3rd party betting color tokens, odds button color"
type textarea "*"
type textarea "feat(tokens): add new 3rd party betting color tokens, odds button color"
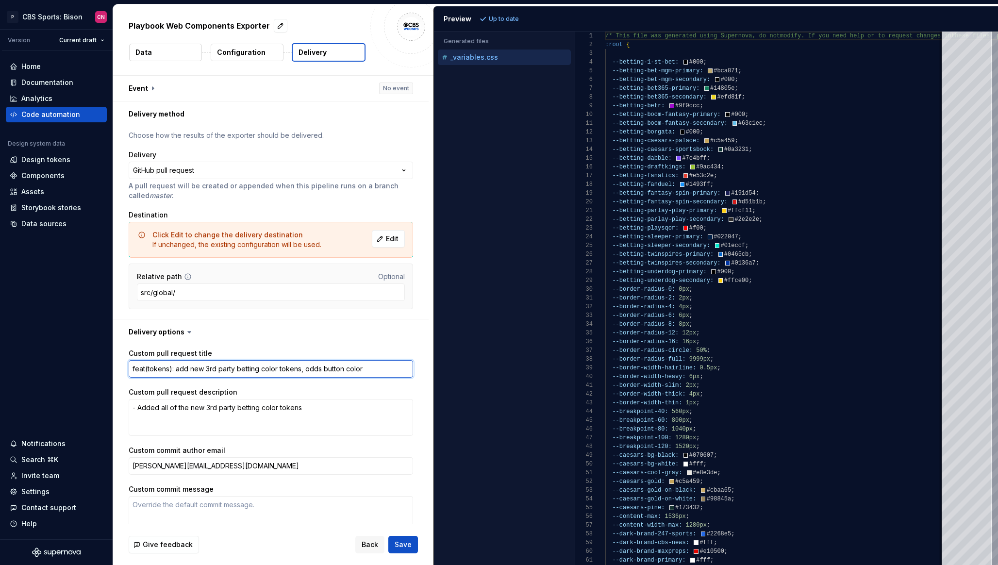
type textarea "*"
type textarea "feat(tokens): add new 3rd party betting color tokens, odds button color t"
type textarea "*"
type textarea "feat(tokens): add new 3rd party betting color tokens, odds button color to"
type textarea "*"
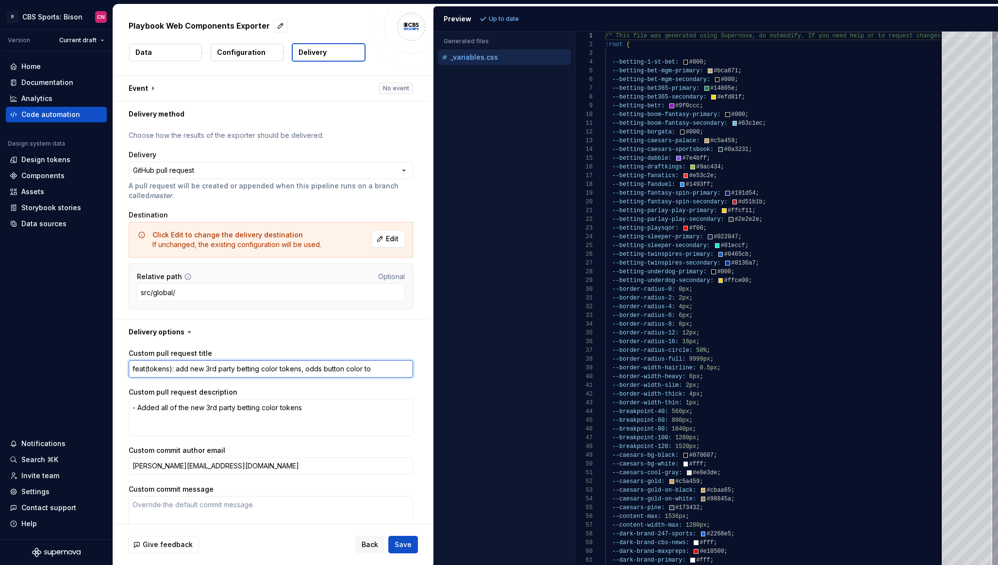
type textarea "feat(tokens): add new 3rd party betting color tokens, odds button color tok"
type textarea "*"
type textarea "feat(tokens): add new 3rd party betting color tokens, odds button color toke"
type textarea "*"
type textarea "feat(tokens): add new 3rd party betting color tokens, odds button color tokens"
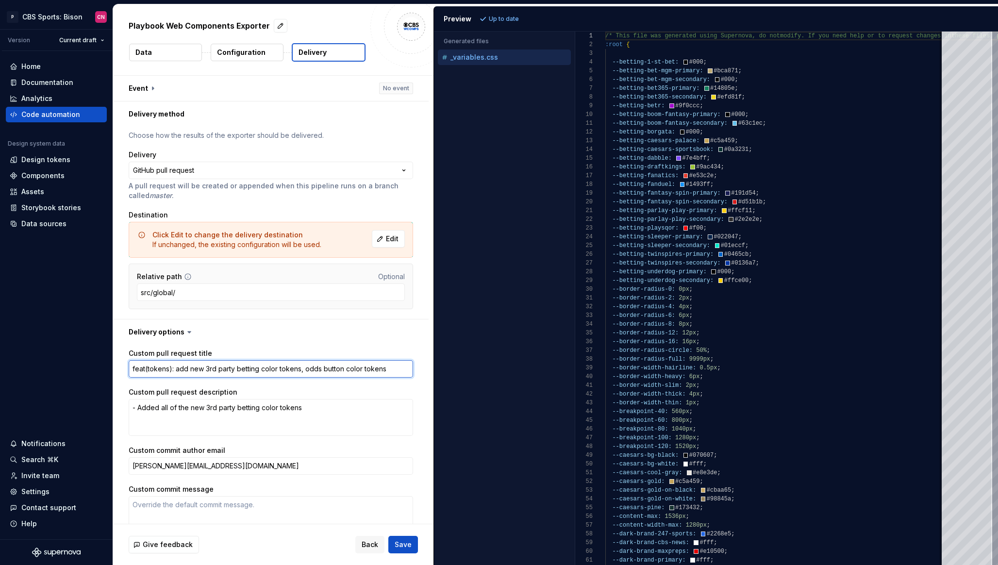
type textarea "*"
type textarea "feat(tokens): add new 3rd party betting color tokens, odds button color tokens"
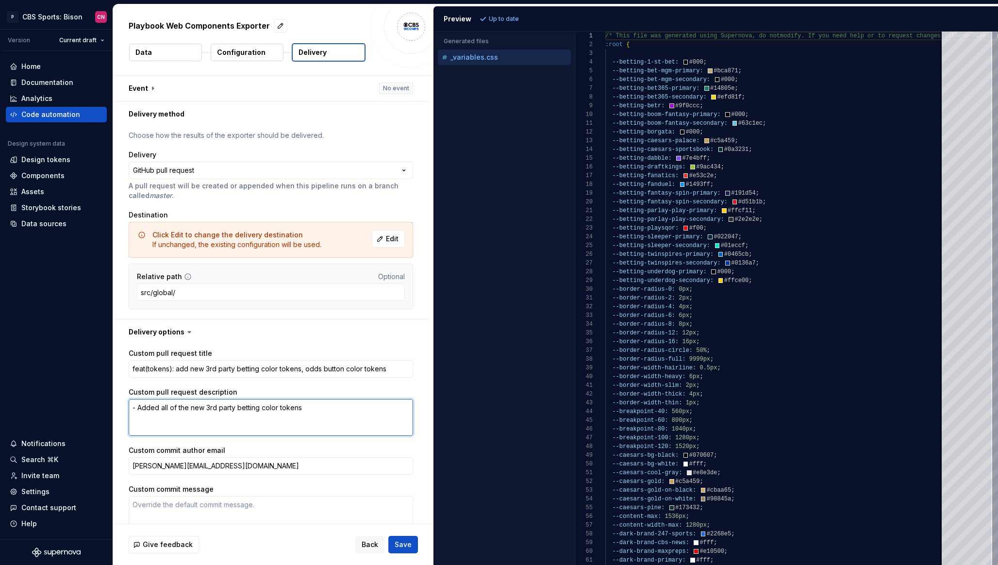
click at [342, 410] on textarea "- Added all of the new 3rd party betting color tokens" at bounding box center [271, 417] width 285 height 37
paste textarea "- Added the new odds button color tokens"
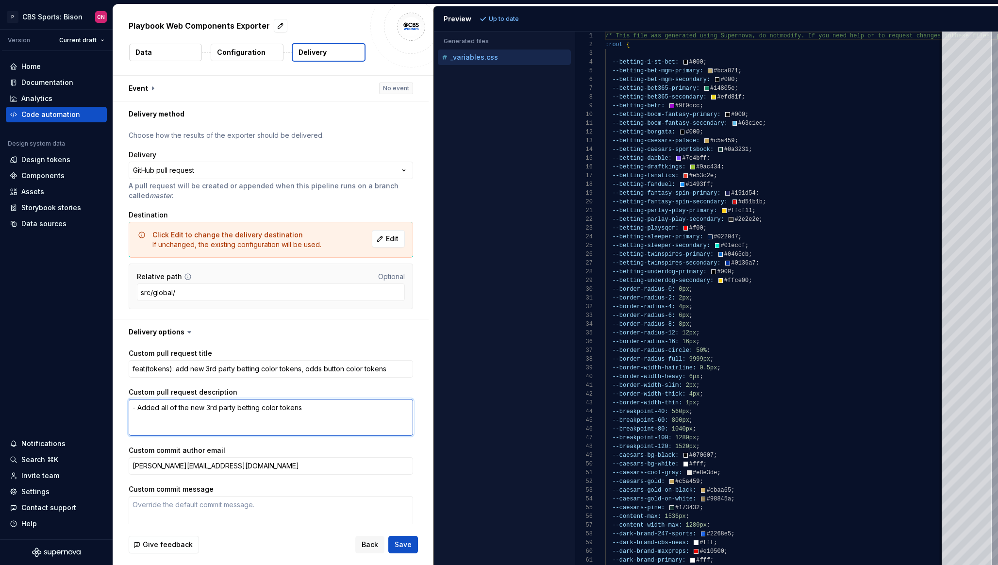
type textarea "*"
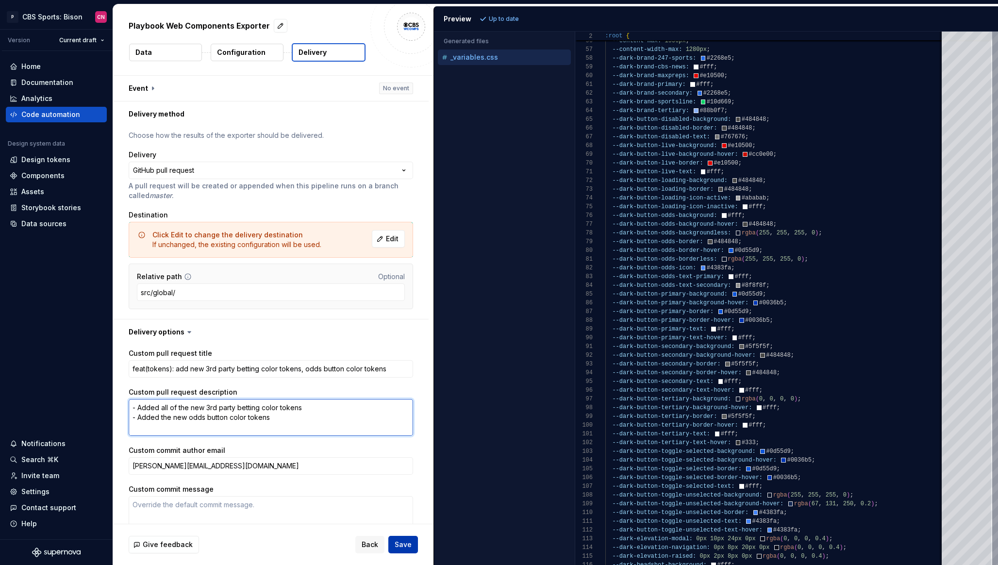
type textarea "- Added all of the new 3rd party betting color tokens - Added the new odds butt…"
click at [400, 544] on span "Save" at bounding box center [403, 545] width 17 height 10
type textarea "*"
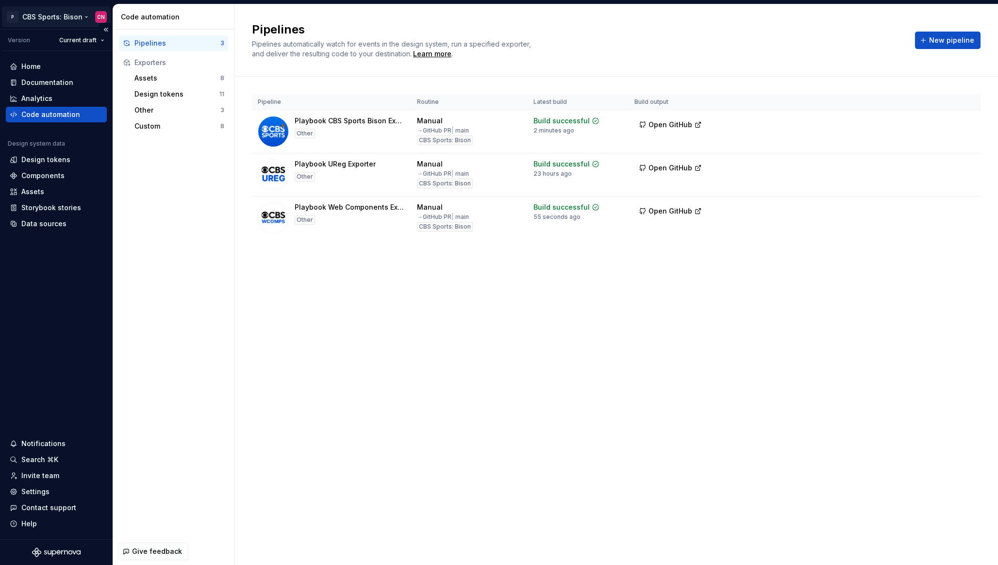
click at [71, 24] on html "P CBS Sports: Bison CN Version Current draft Home Documentation Analytics Code …" at bounding box center [499, 282] width 998 height 565
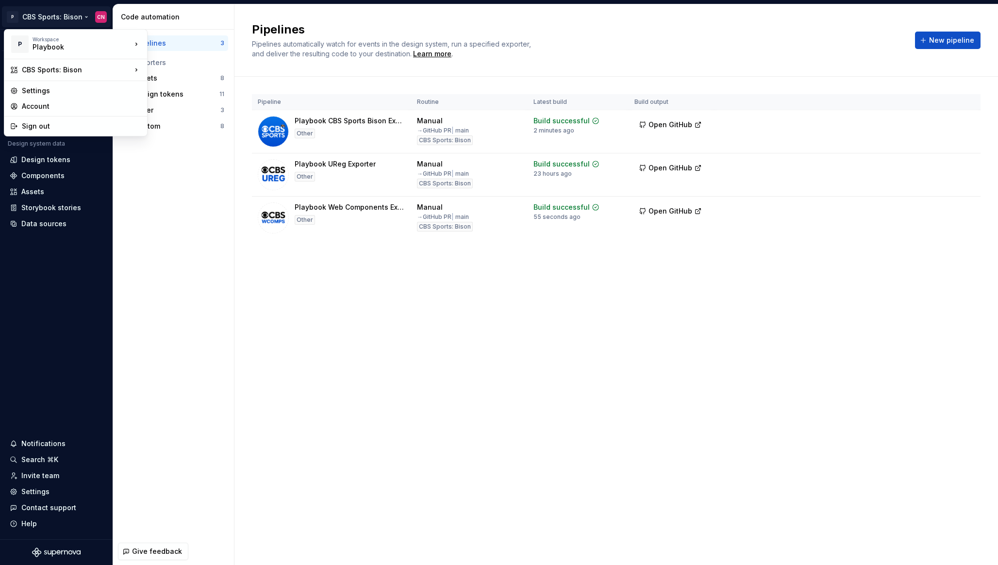
click at [271, 303] on html "P CBS Sports: Bison CN Version Current draft Home Documentation Analytics Code …" at bounding box center [499, 282] width 998 height 565
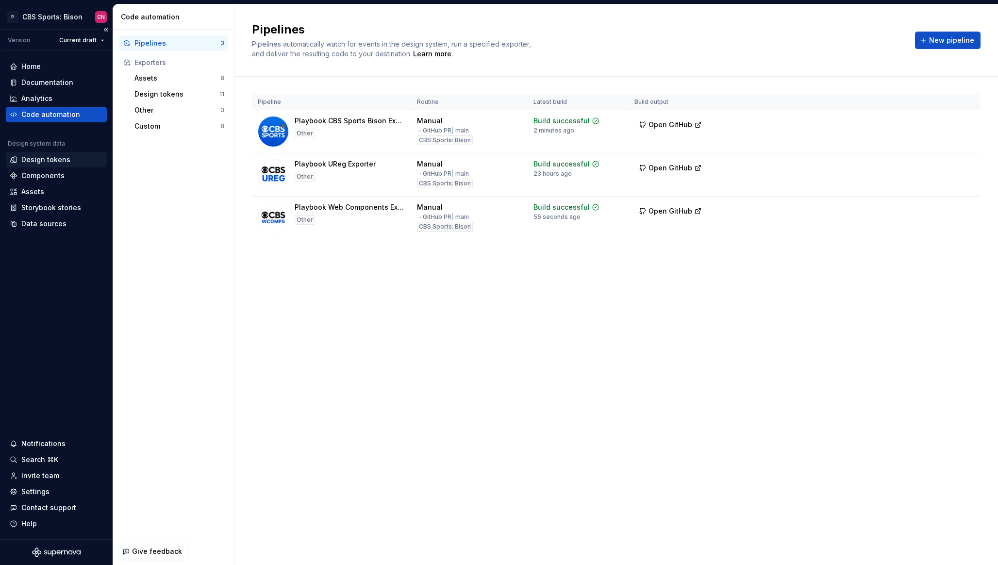
click at [64, 160] on div "Design tokens" at bounding box center [45, 160] width 49 height 10
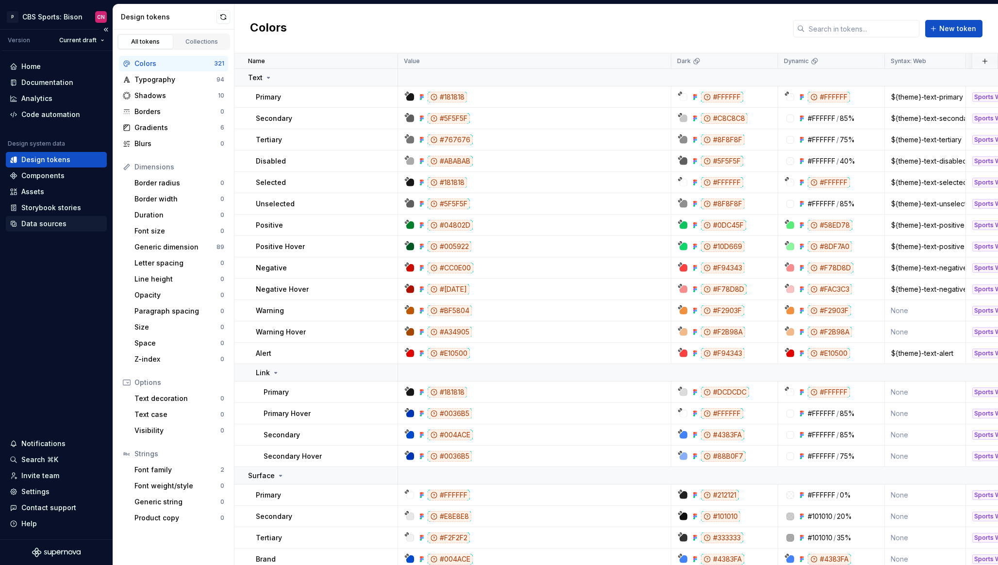
click at [63, 223] on div "Data sources" at bounding box center [43, 224] width 45 height 10
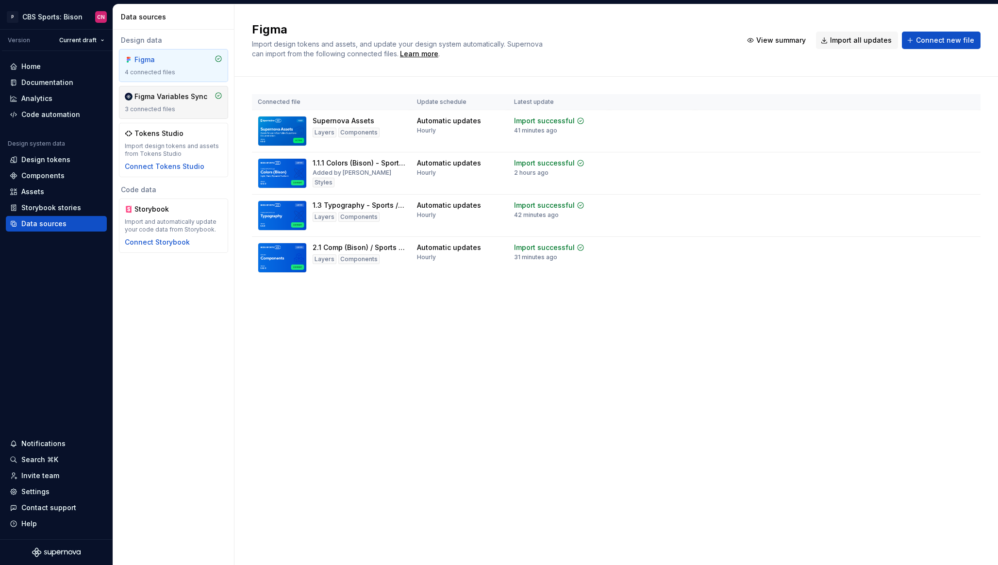
click at [166, 90] on div "Figma Variables Sync 3 connected files" at bounding box center [173, 102] width 109 height 33
